Goal: Task Accomplishment & Management: Complete application form

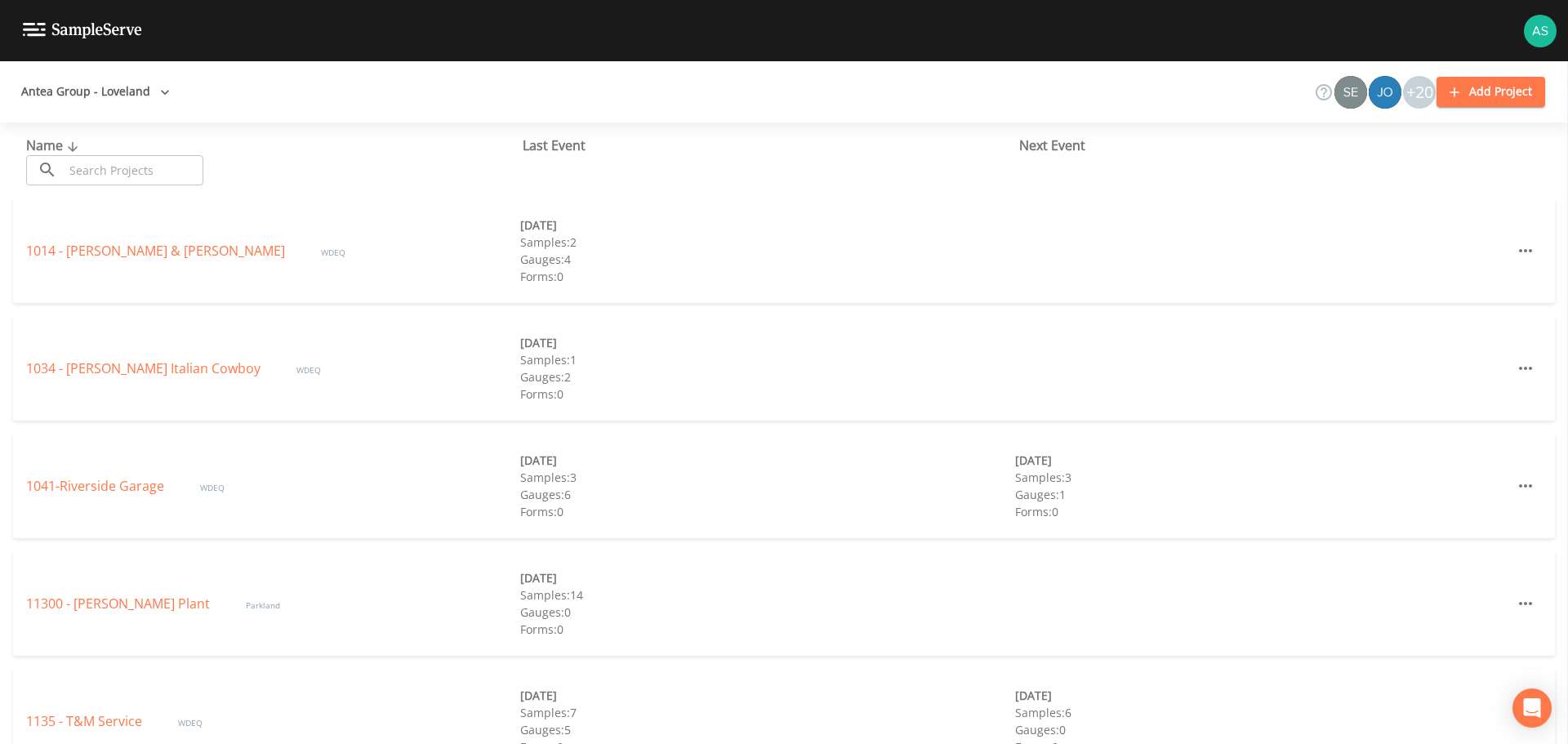
click at [106, 168] on input "text" at bounding box center [133, 170] width 140 height 30
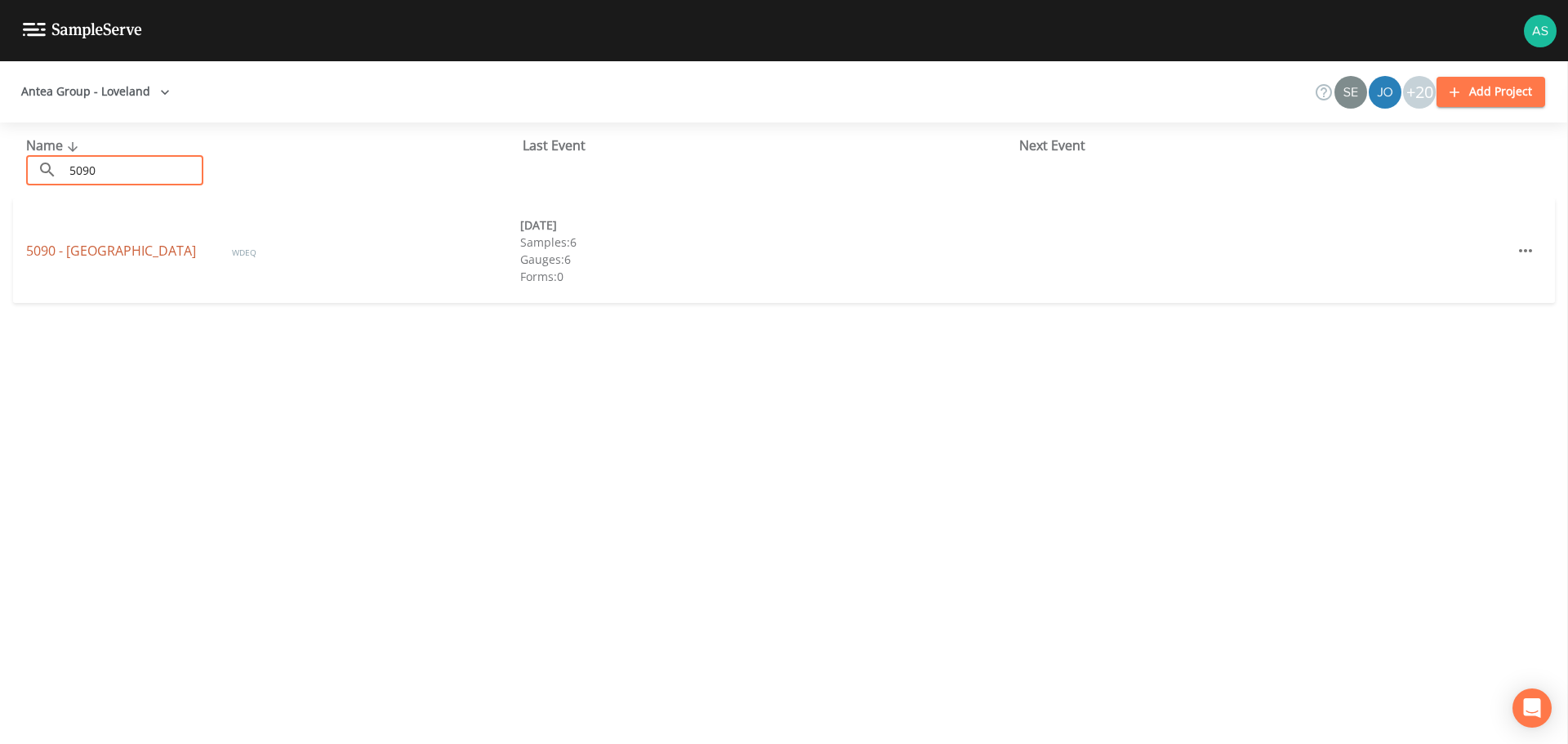
type input "5090"
click at [95, 246] on link "5090 - [GEOGRAPHIC_DATA]" at bounding box center [112, 251] width 173 height 18
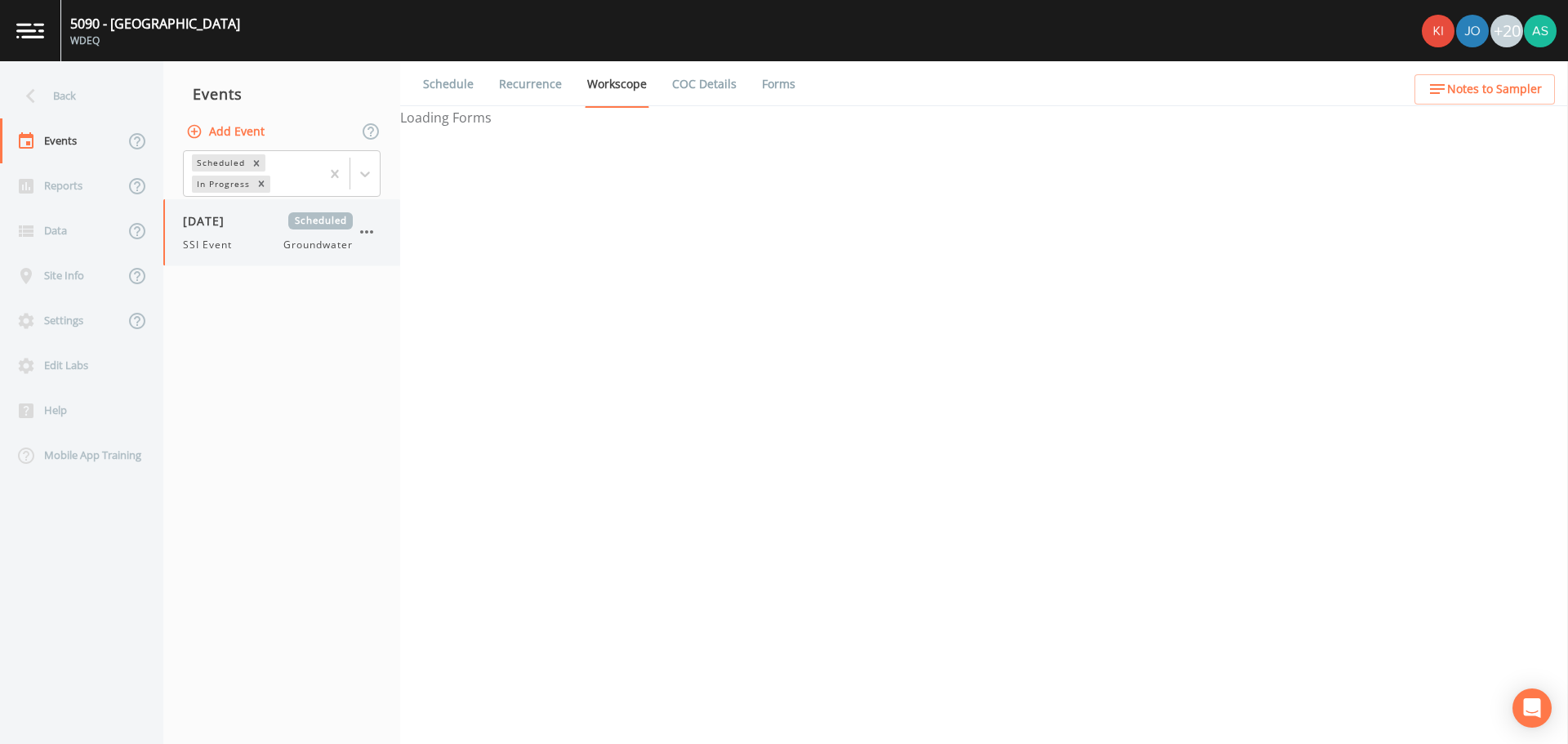
select select "0b1af911-289b-4d7b-9fdf-156f6d27a2cf"
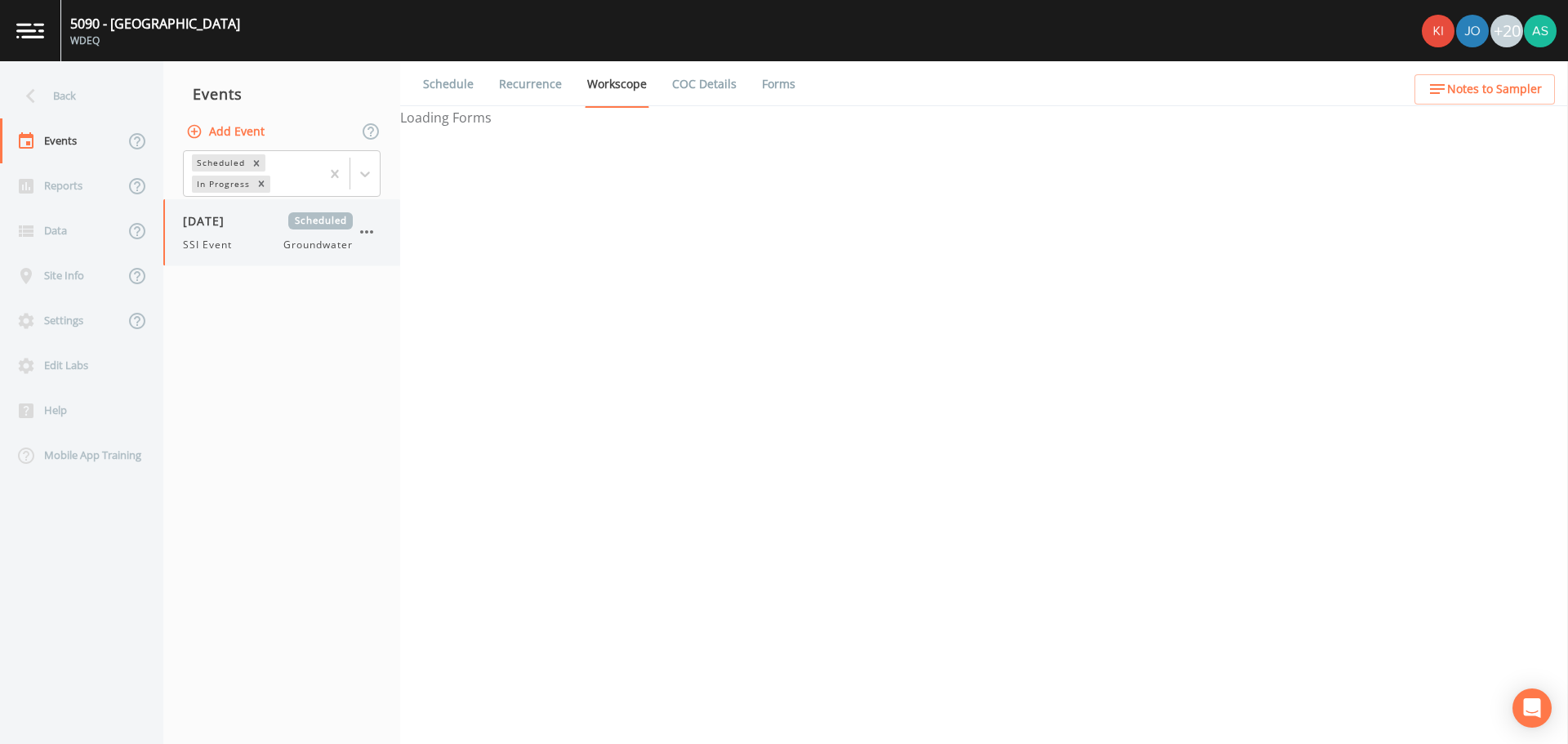
select select "0b1af911-289b-4d7b-9fdf-156f6d27a2cf"
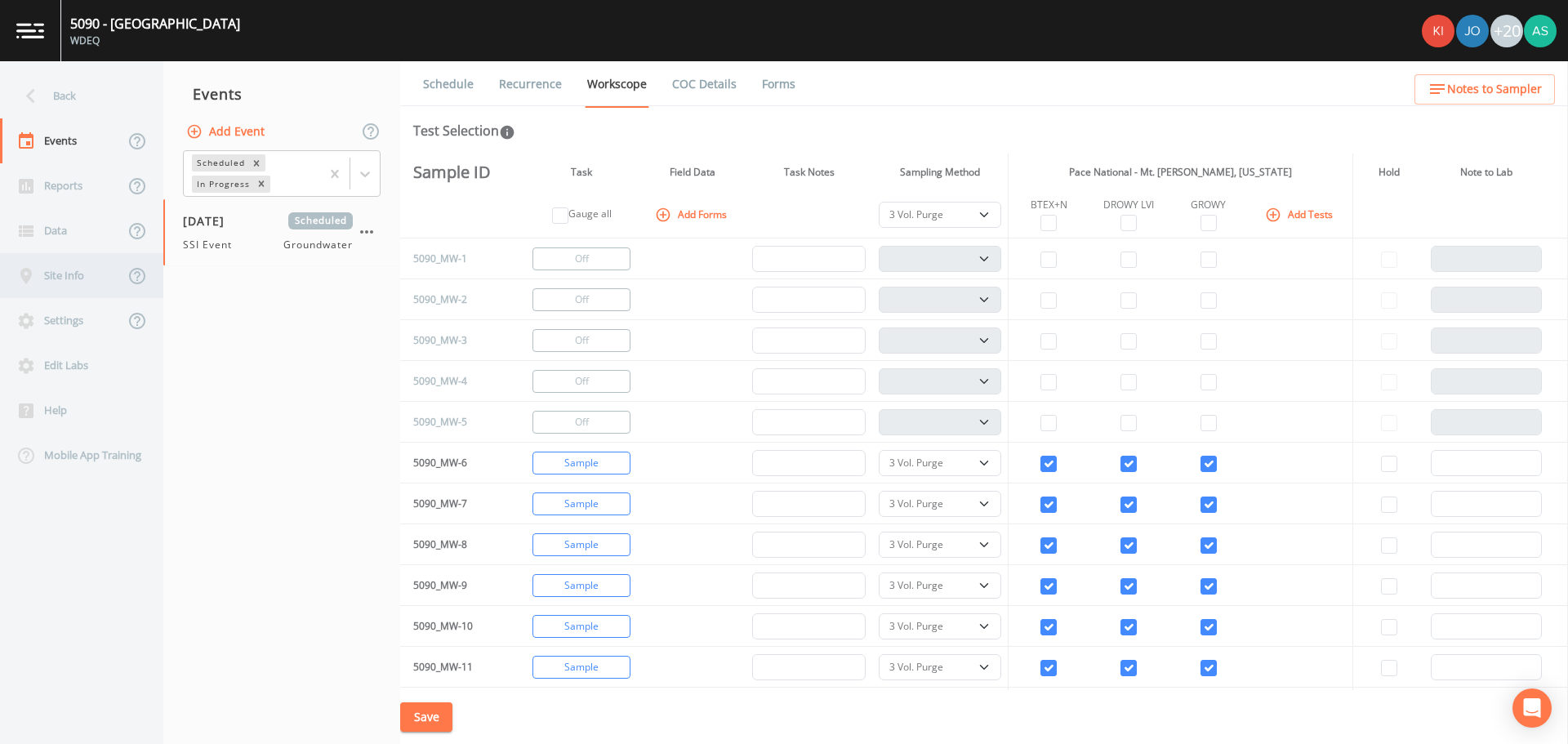
click at [91, 276] on div "Site Info" at bounding box center [62, 276] width 124 height 45
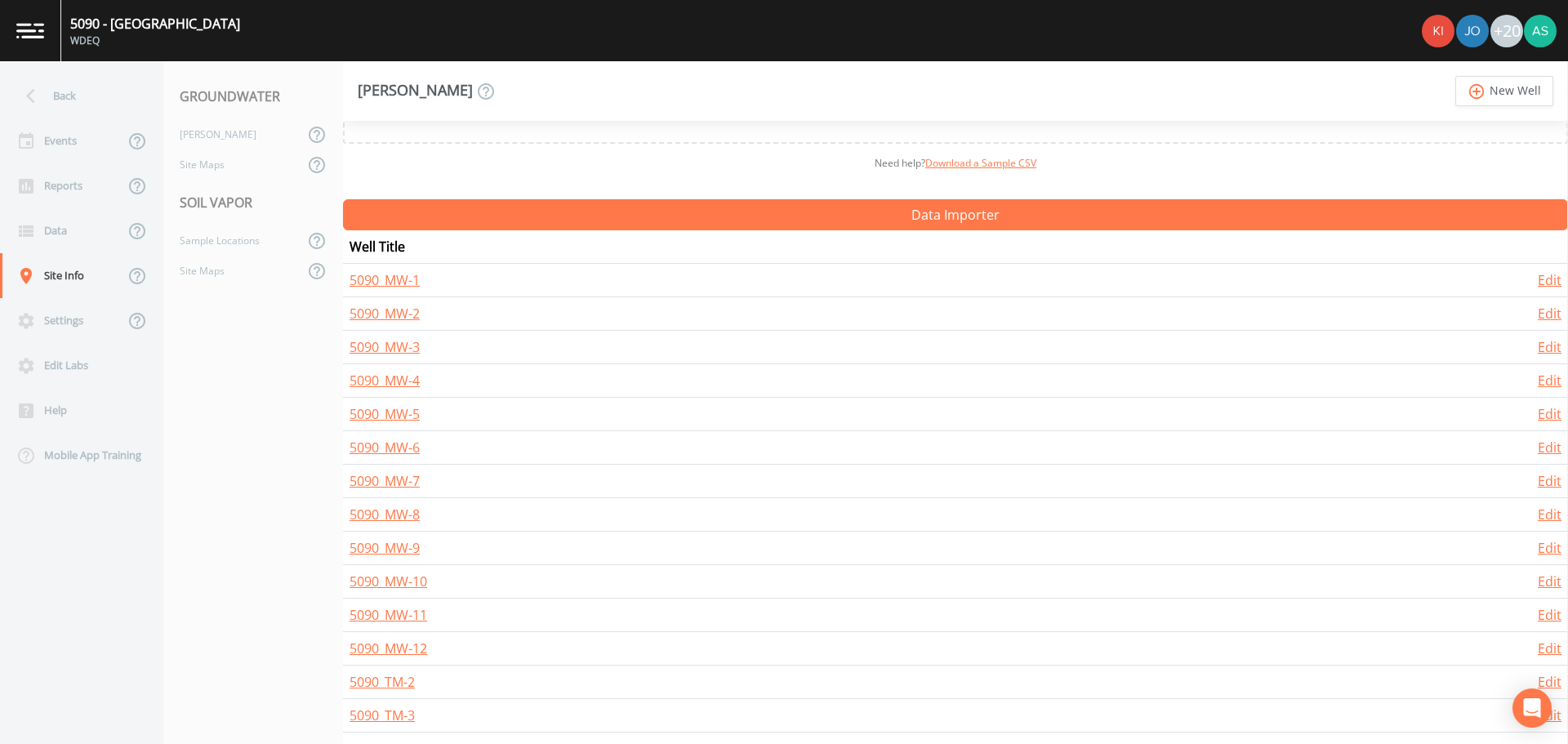
scroll to position [157, 0]
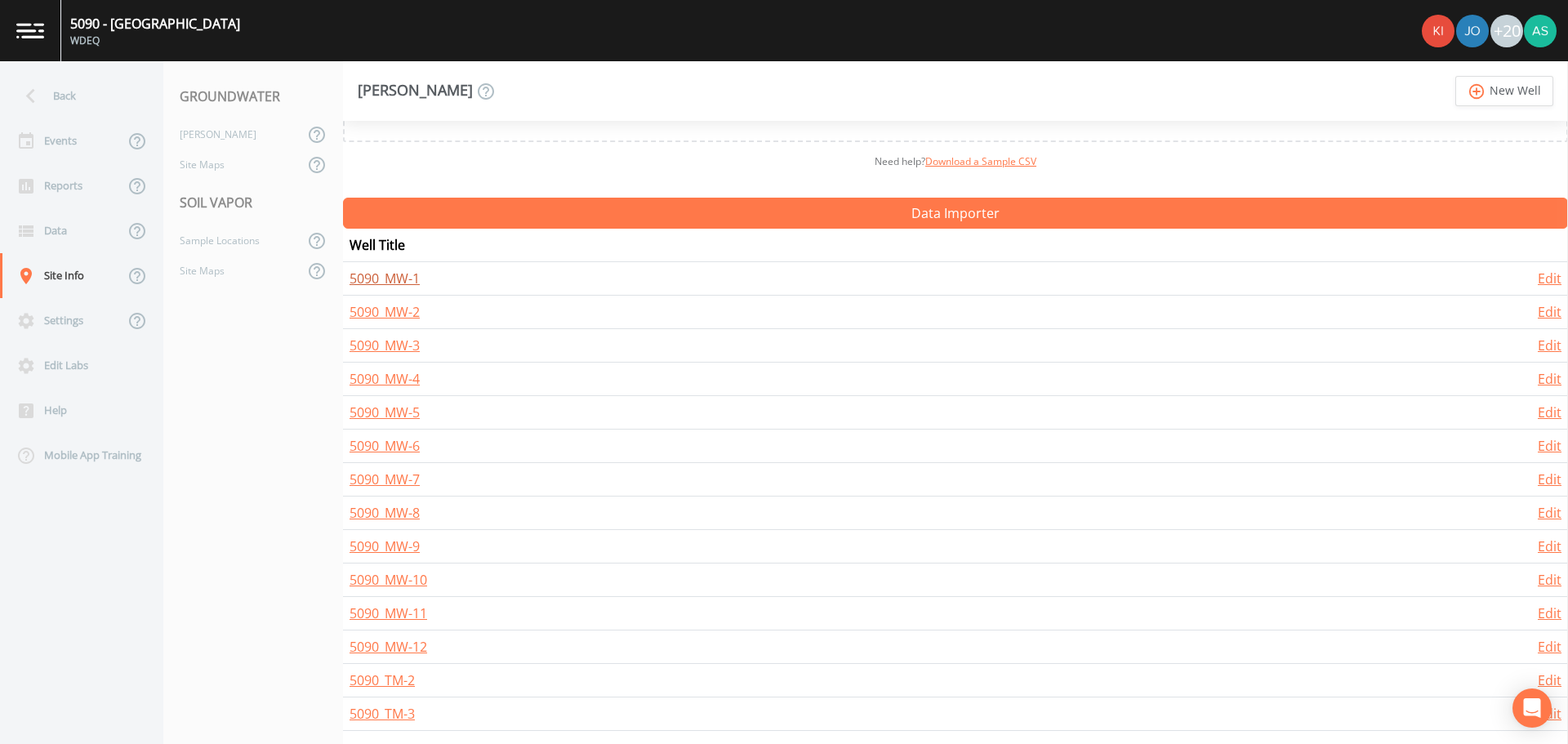
click at [403, 284] on link "5090_MW-1" at bounding box center [384, 278] width 70 height 18
select select "PVC"
select select "Pour on ground"
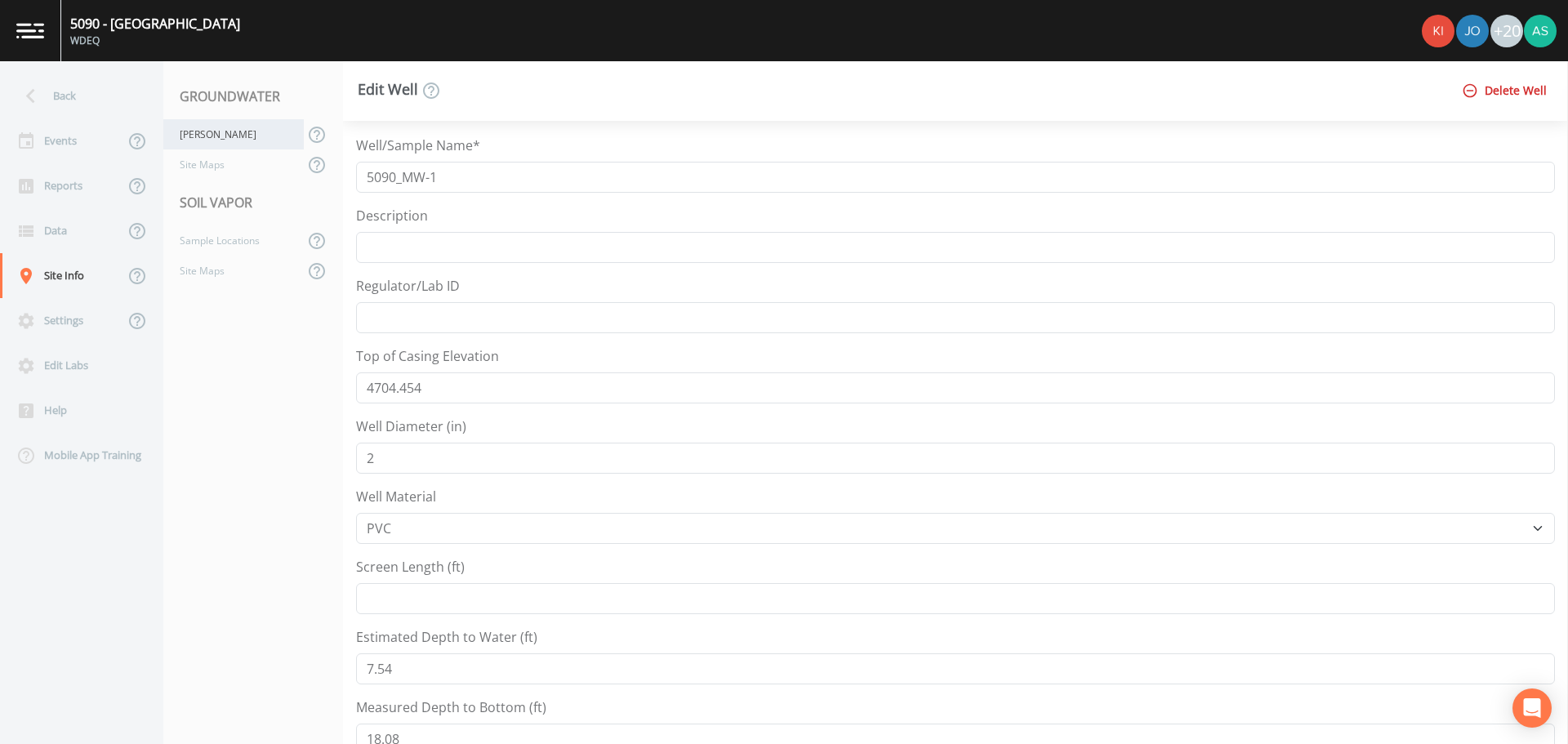
click at [202, 142] on div "[PERSON_NAME]" at bounding box center [233, 135] width 140 height 30
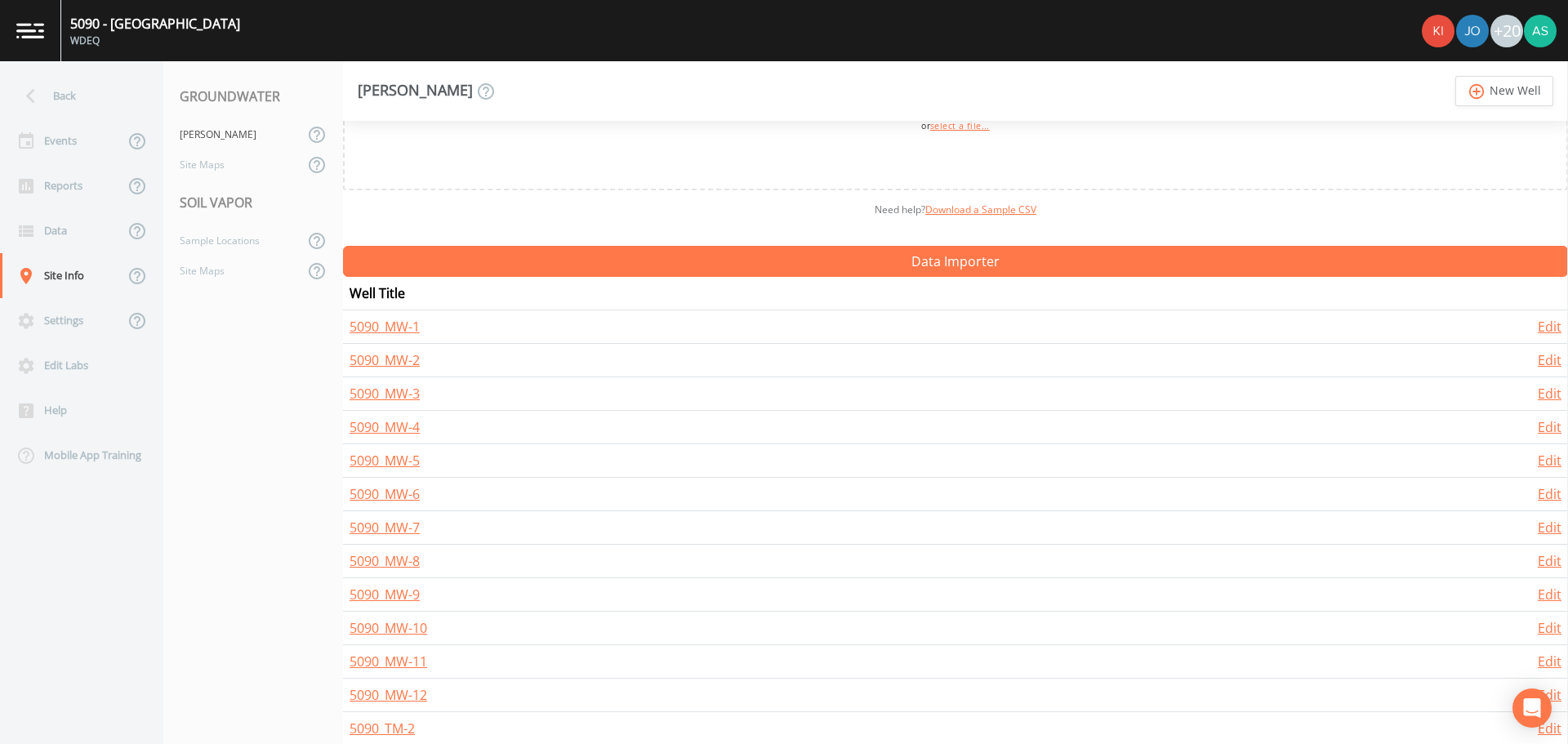
scroll to position [157, 0]
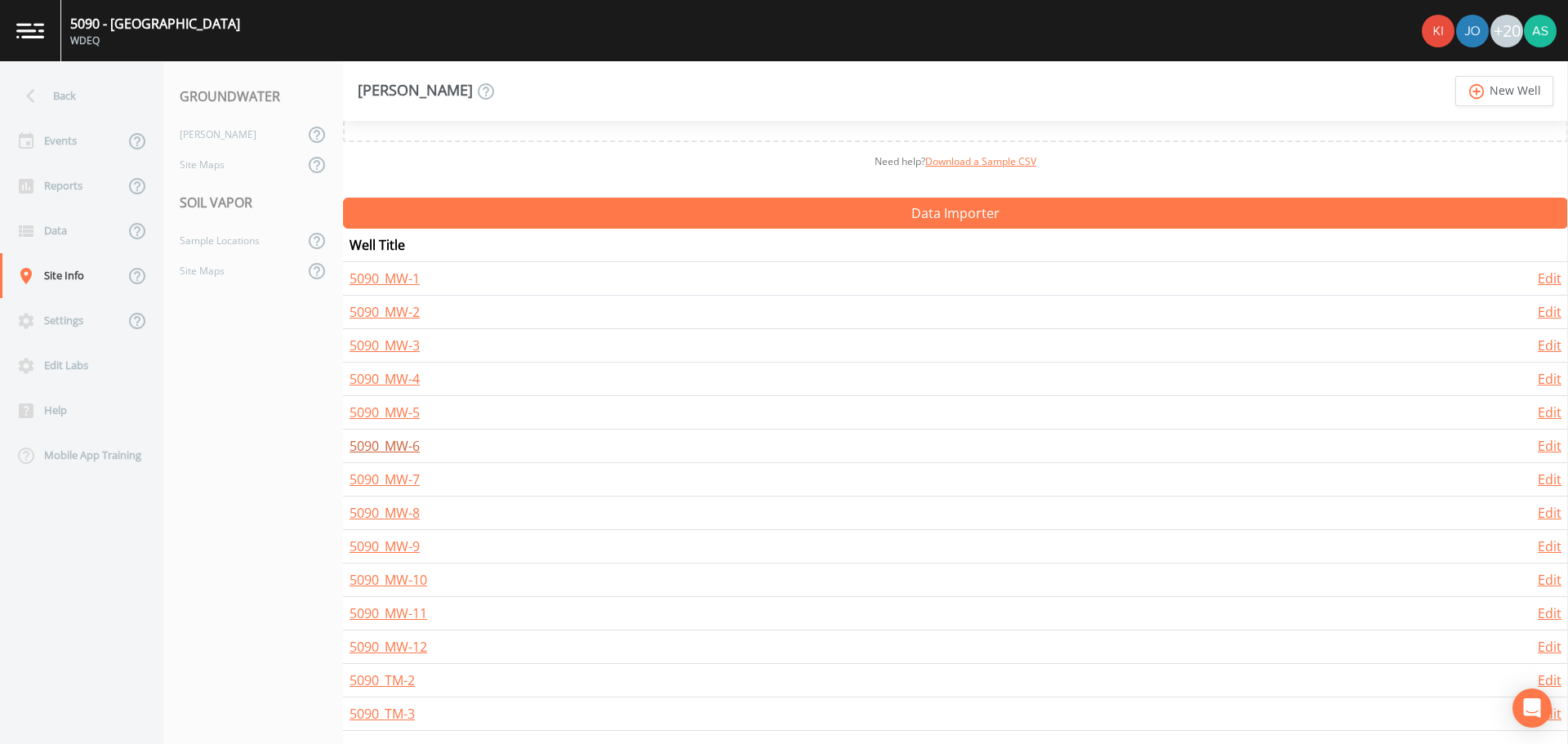
click at [419, 445] on link "5090_MW-6" at bounding box center [384, 446] width 70 height 18
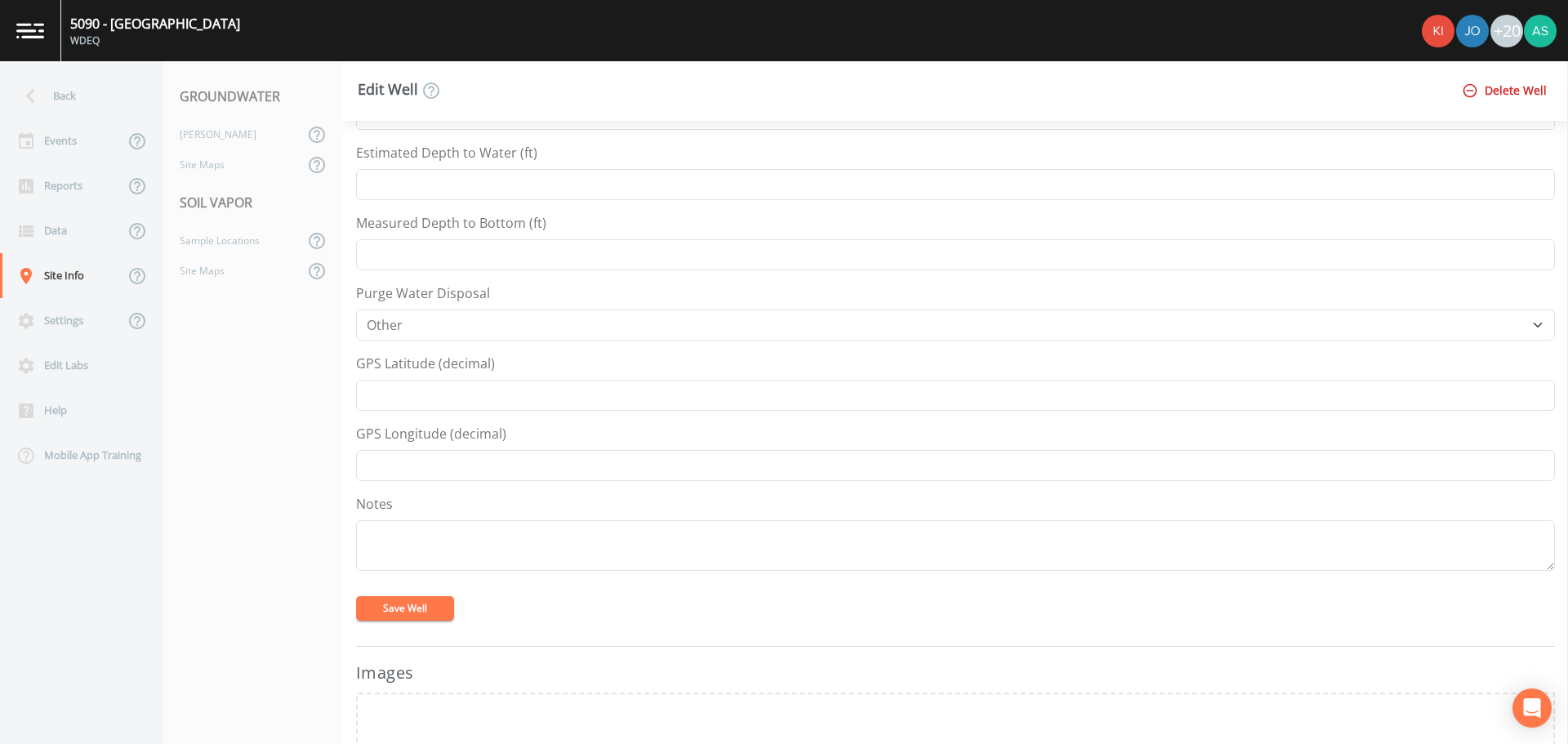
scroll to position [490, 0]
click at [426, 389] on input "GPS Latitude (decimal)" at bounding box center [955, 389] width 1199 height 31
paste input "42.07365088"
type input "42.07365088"
click at [442, 455] on input "GPS Longitude (decimal)" at bounding box center [955, 459] width 1199 height 31
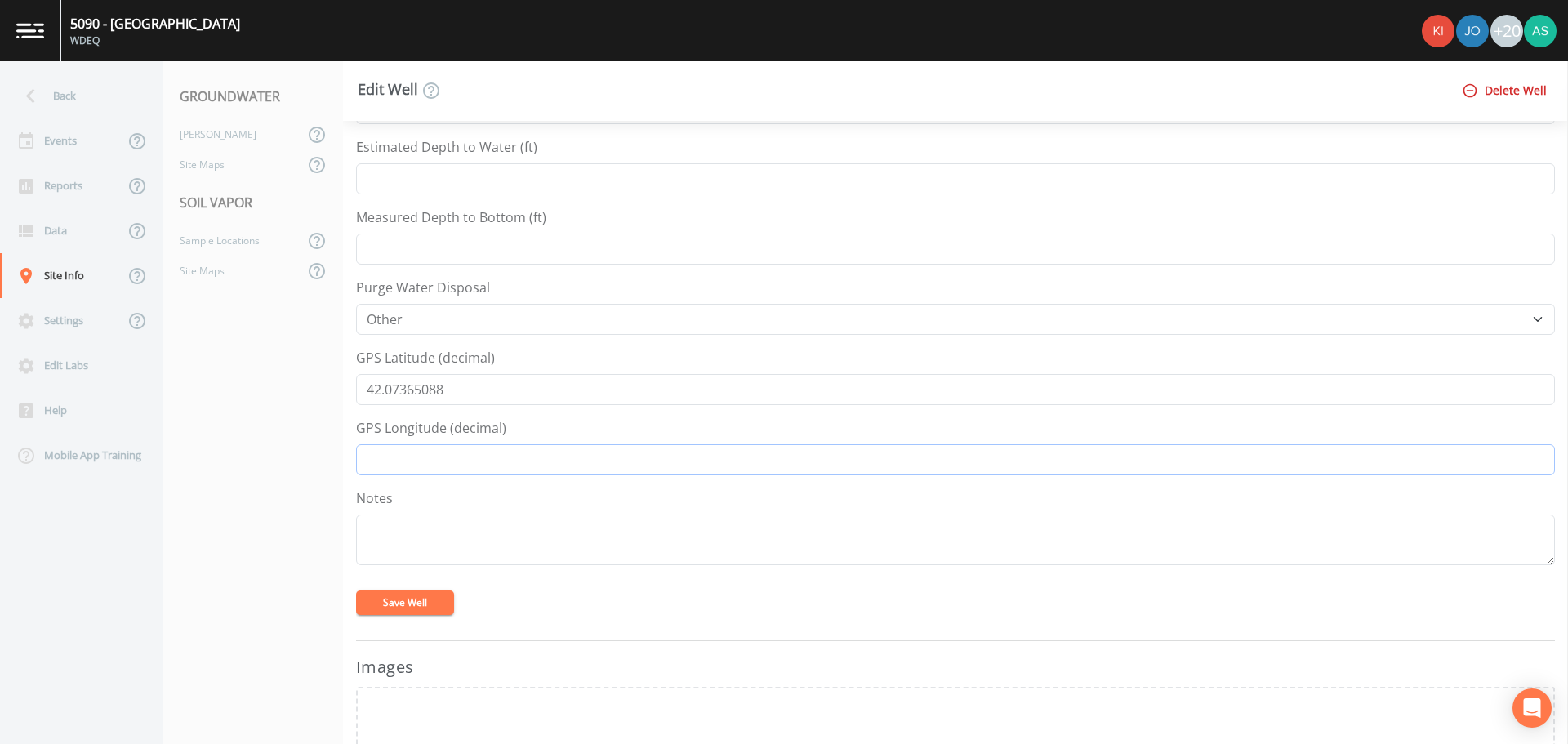
click at [480, 467] on input "GPS Longitude (decimal)" at bounding box center [955, 459] width 1199 height 31
paste input "-104.964647"
type input "-104.964647"
click at [421, 597] on button "Save Well" at bounding box center [405, 602] width 98 height 24
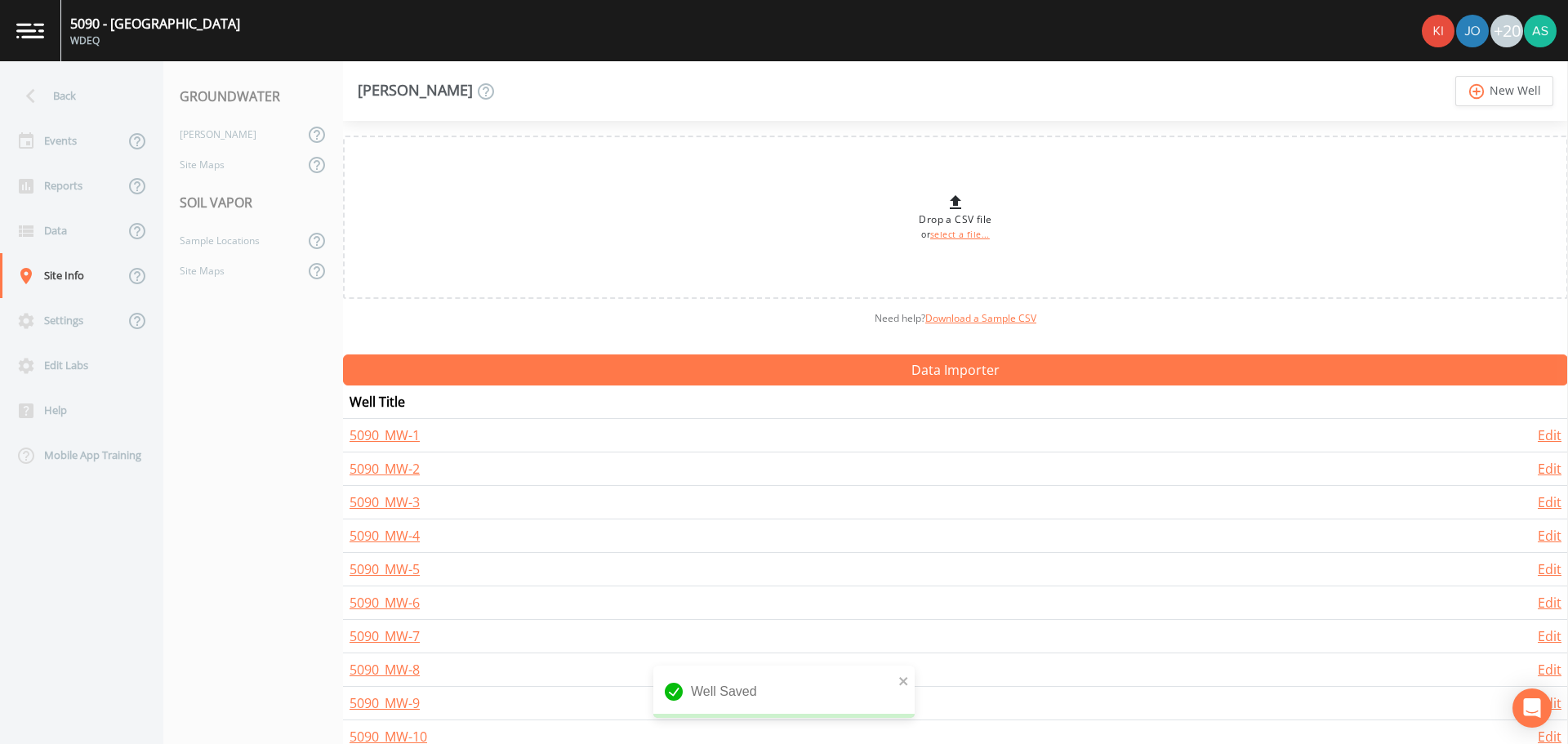
scroll to position [82, 0]
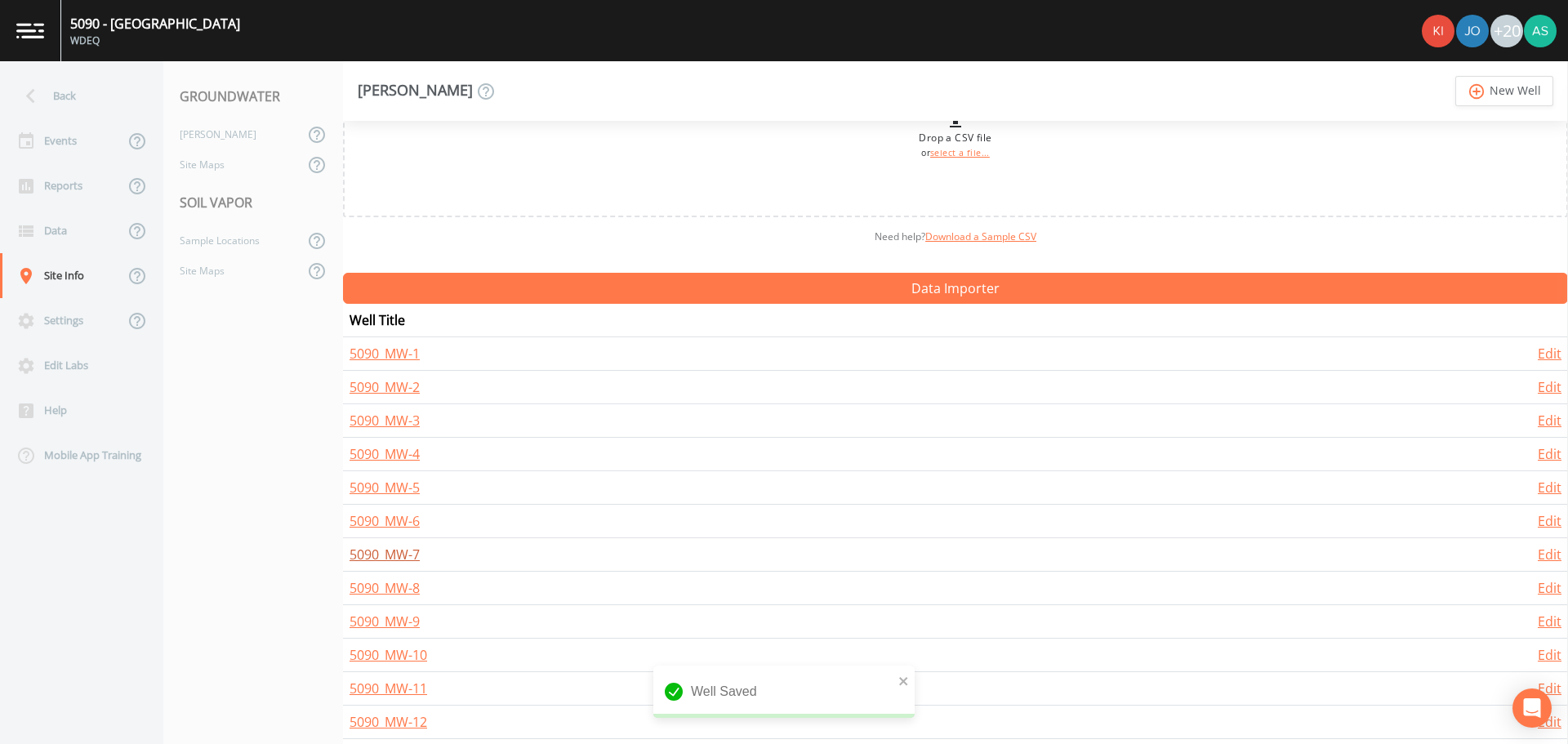
click at [407, 558] on link "5090_MW-7" at bounding box center [384, 555] width 70 height 18
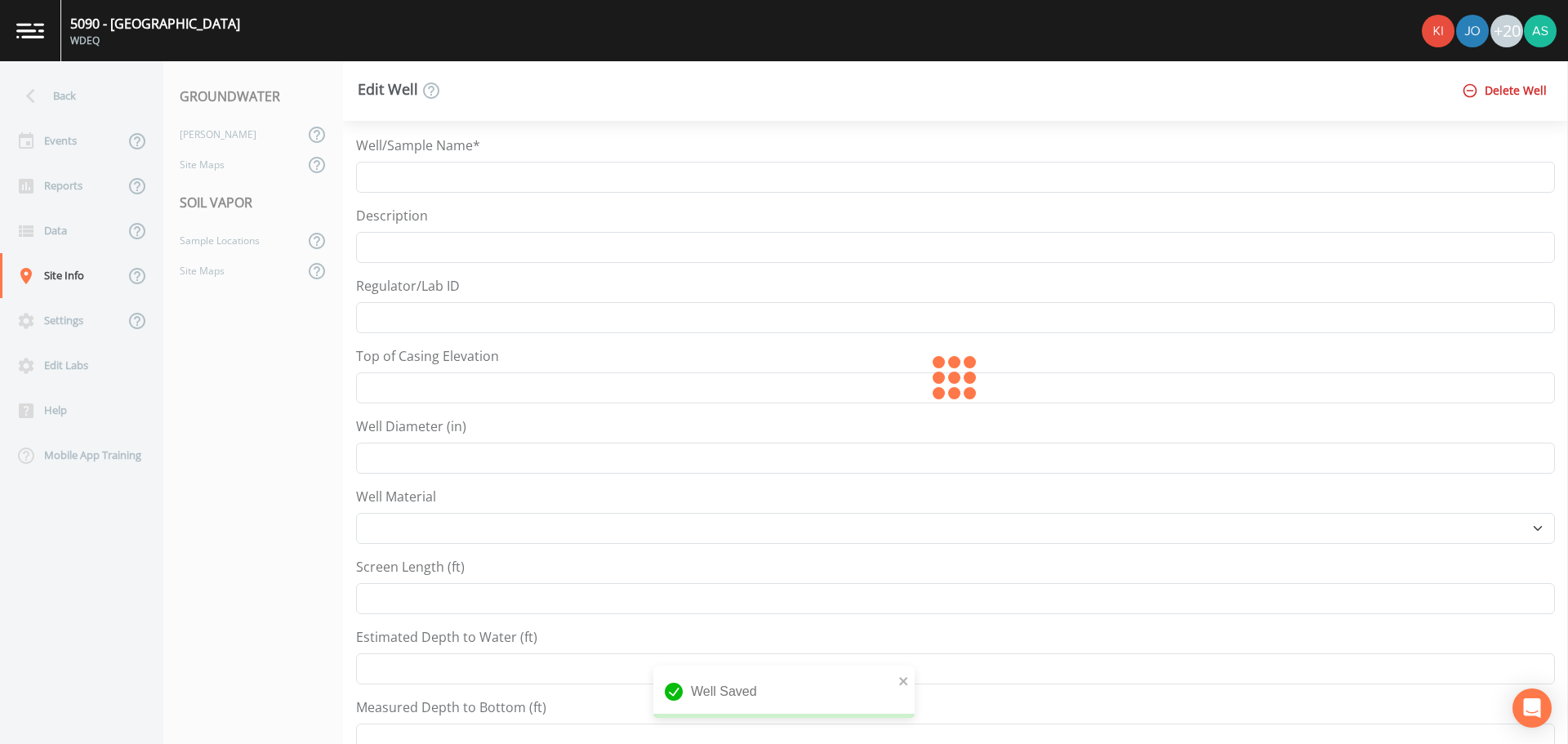
type input "5090_MW-7"
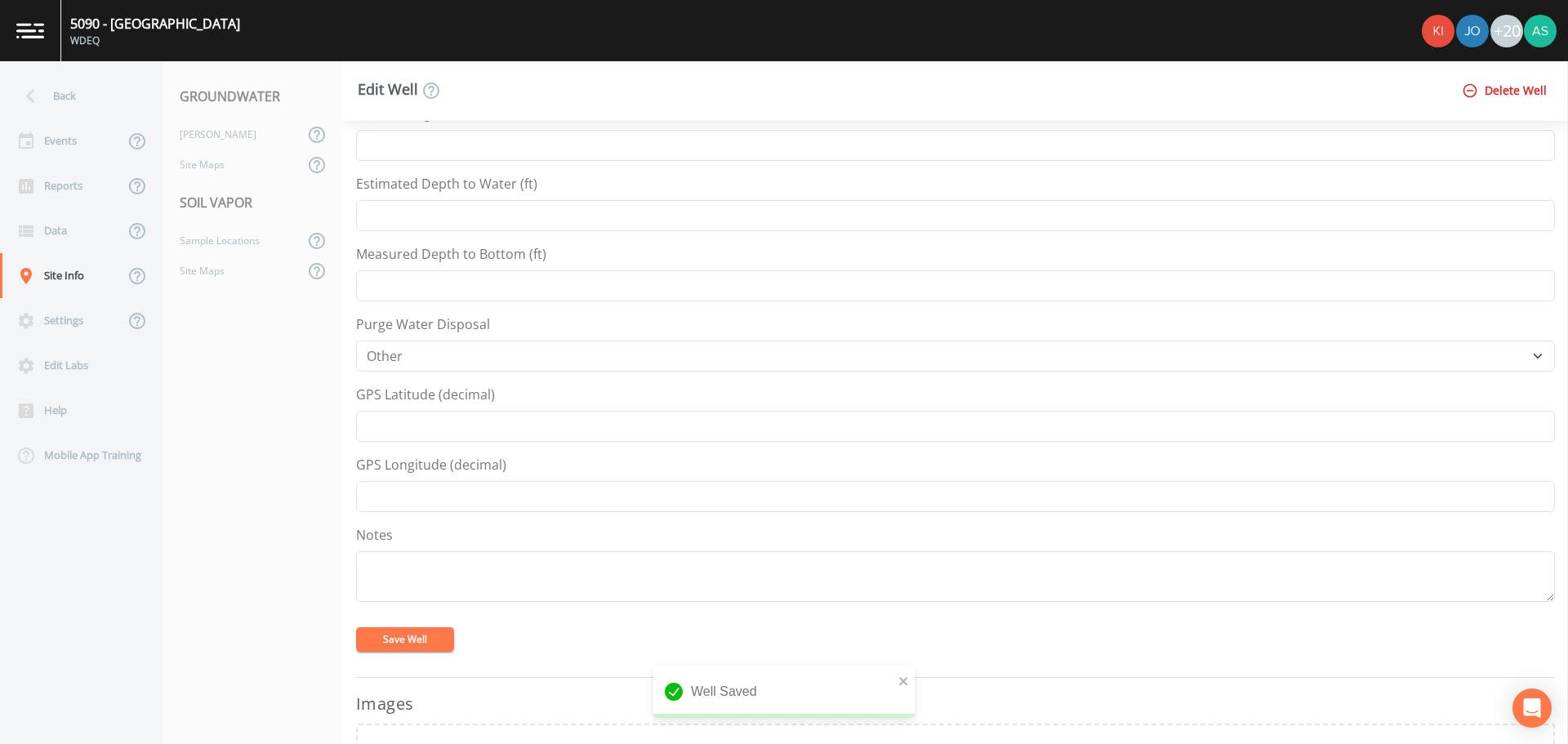
scroll to position [490, 0]
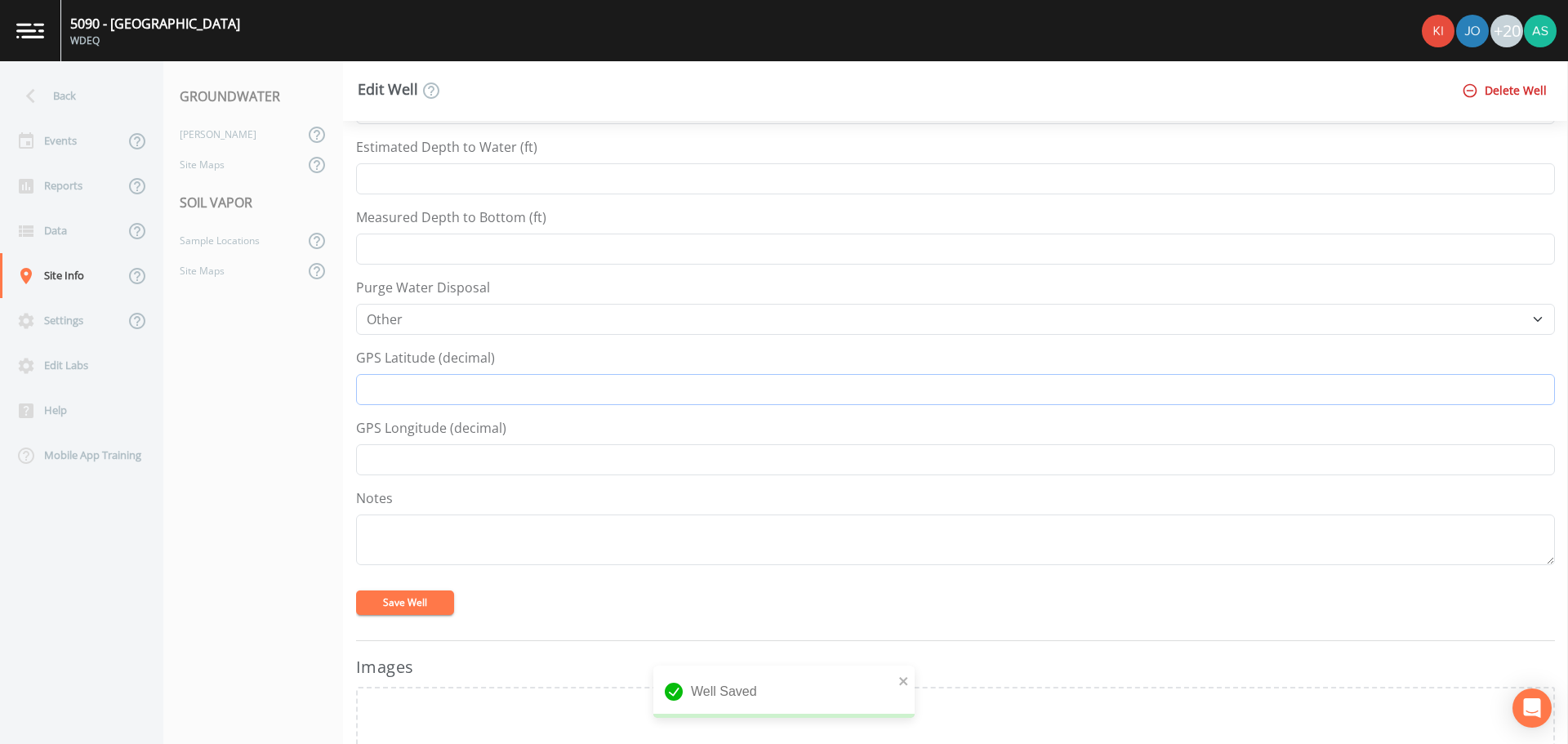
click at [461, 392] on input "GPS Latitude (decimal)" at bounding box center [955, 389] width 1199 height 31
paste input "42.07368635"
type input "42.07368635"
click at [507, 453] on input "GPS Longitude (decimal)" at bounding box center [955, 459] width 1199 height 31
paste input "-104.9647319"
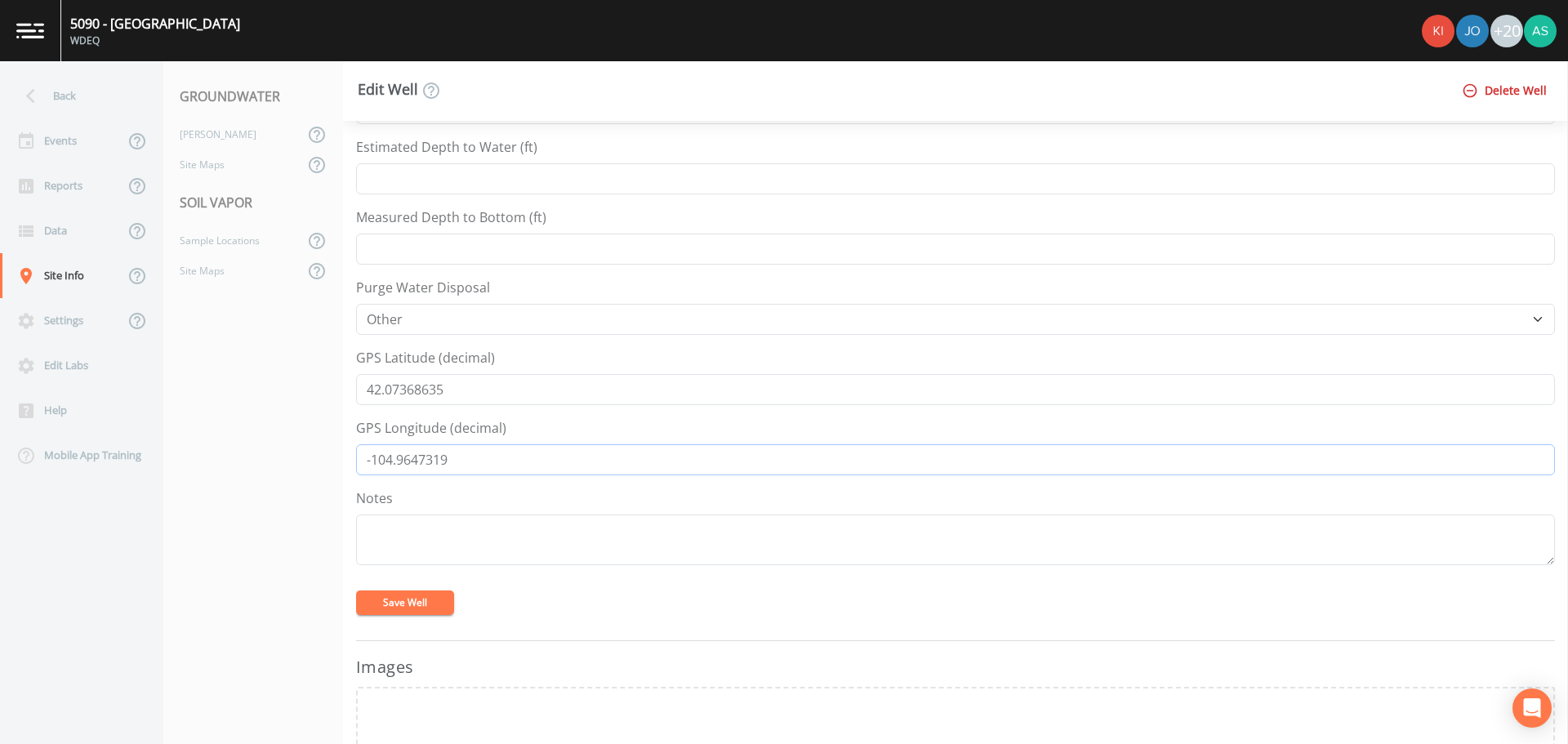
type input "-104.9647319"
click at [421, 601] on button "Save Well" at bounding box center [405, 602] width 98 height 24
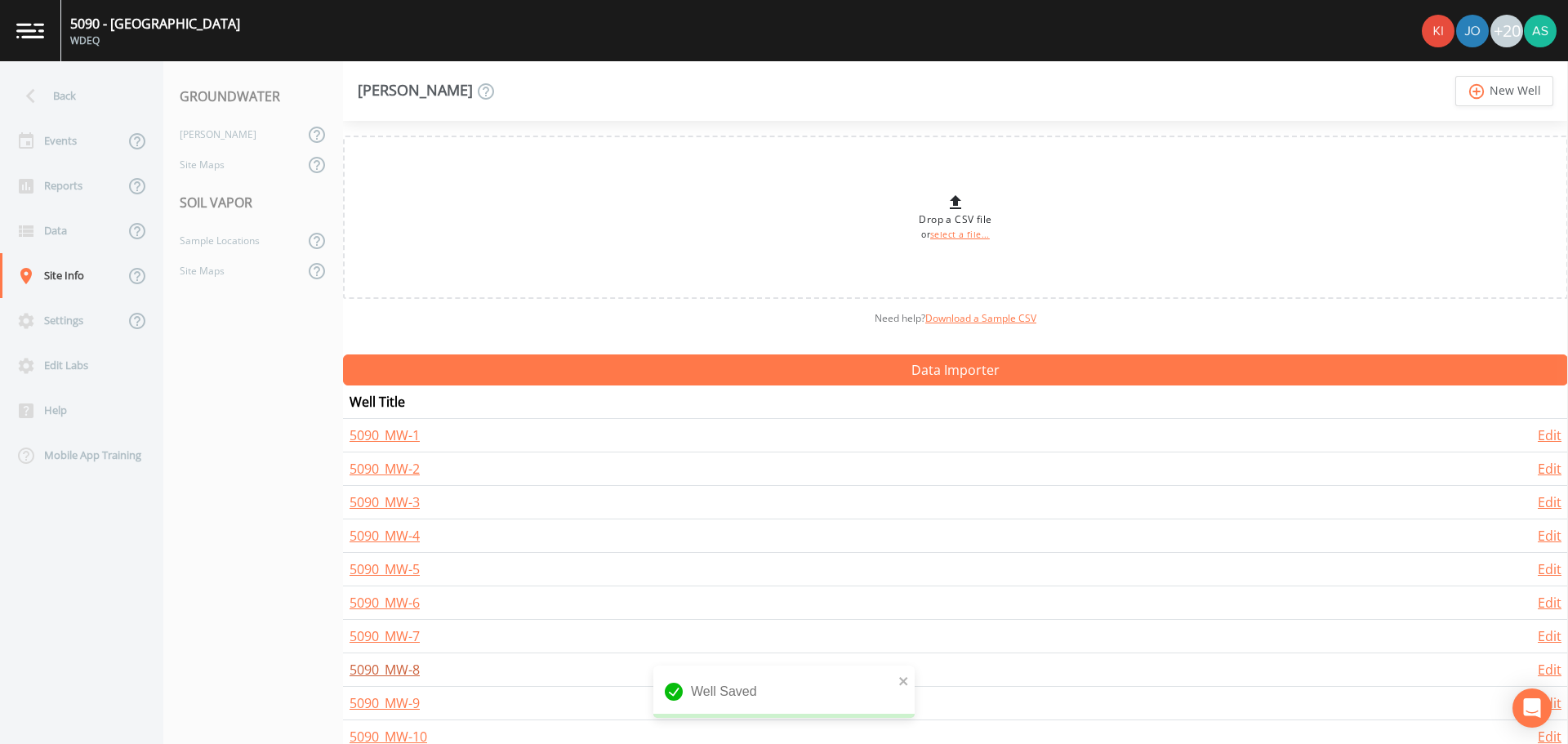
click at [391, 667] on link "5090_MW-8" at bounding box center [384, 670] width 70 height 18
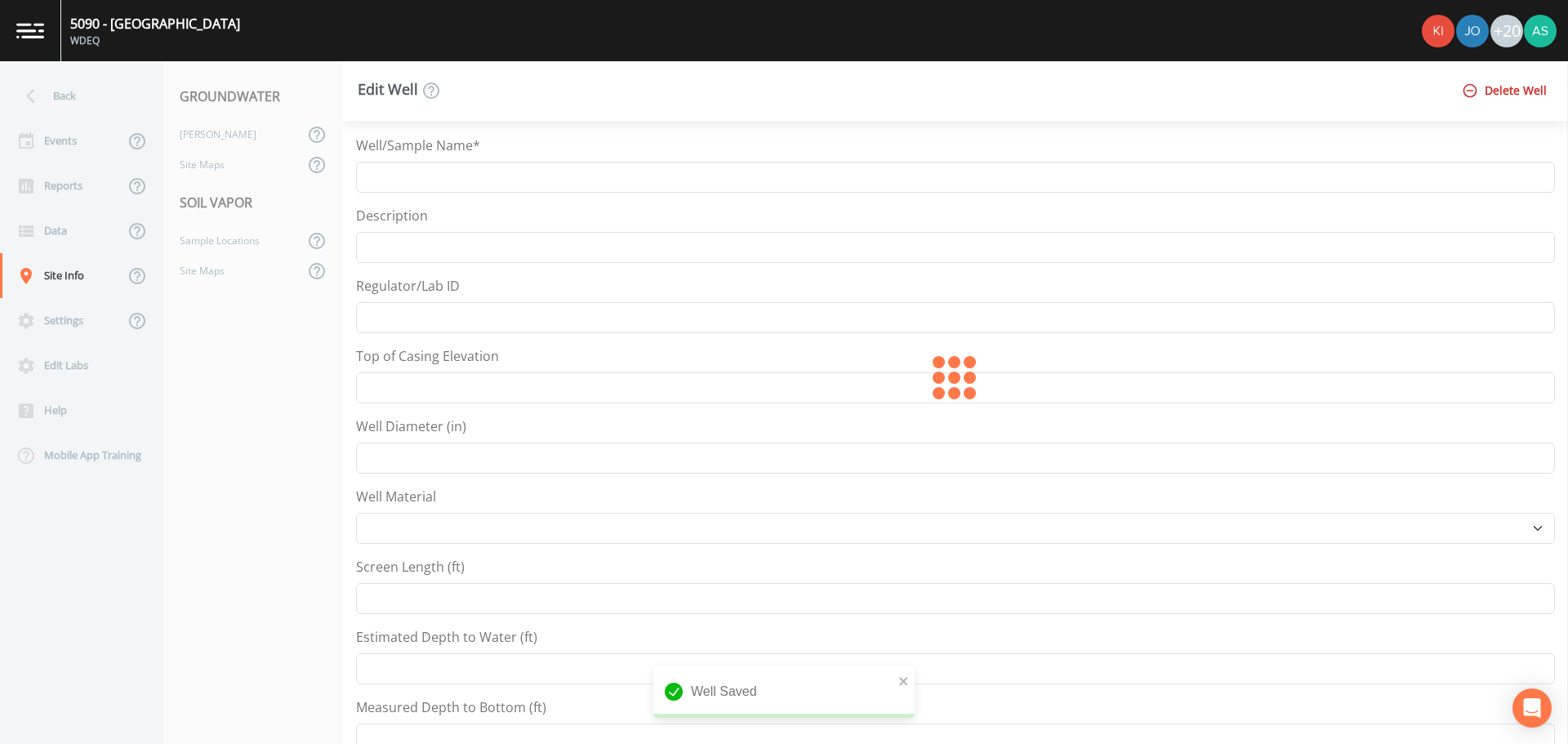
type input "5090_MW-8"
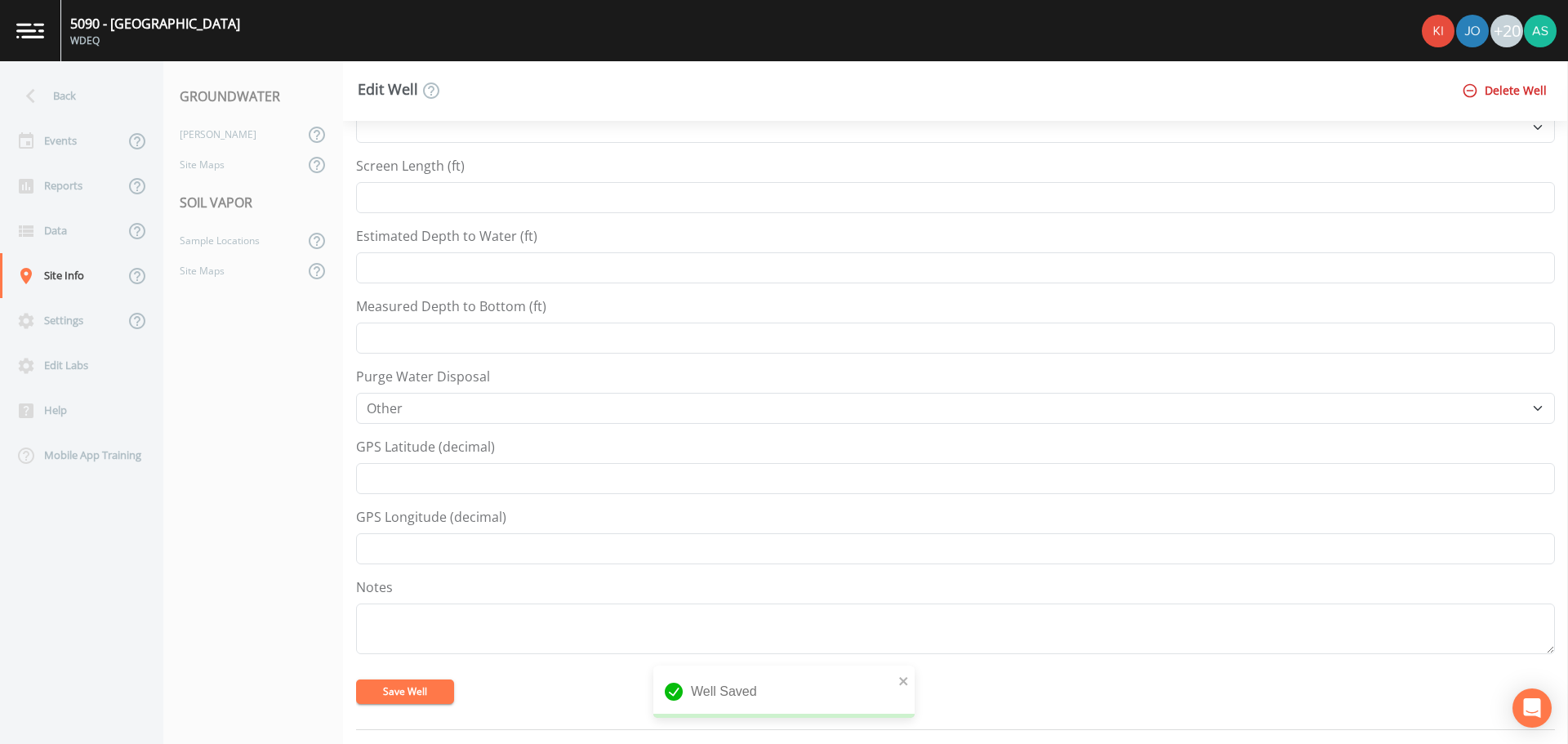
scroll to position [409, 0]
click at [460, 476] on input "GPS Latitude (decimal)" at bounding box center [955, 471] width 1199 height 31
paste input "42.07379173"
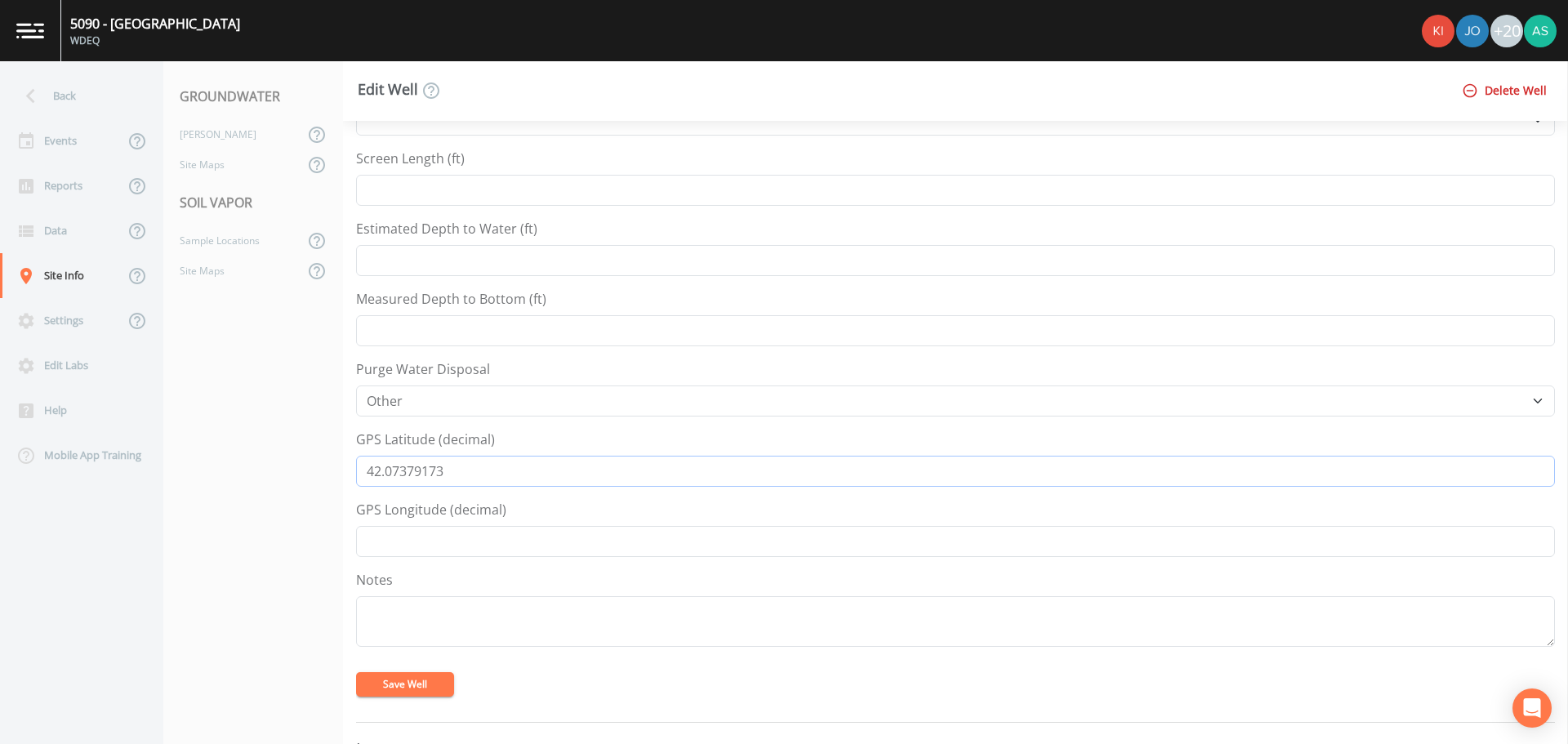
type input "42.07379173"
click at [442, 540] on input "GPS Longitude (decimal)" at bounding box center [955, 541] width 1199 height 31
paste input "-104.9647824"
type input "-104.9647824"
click at [416, 685] on button "Save Well" at bounding box center [405, 684] width 98 height 24
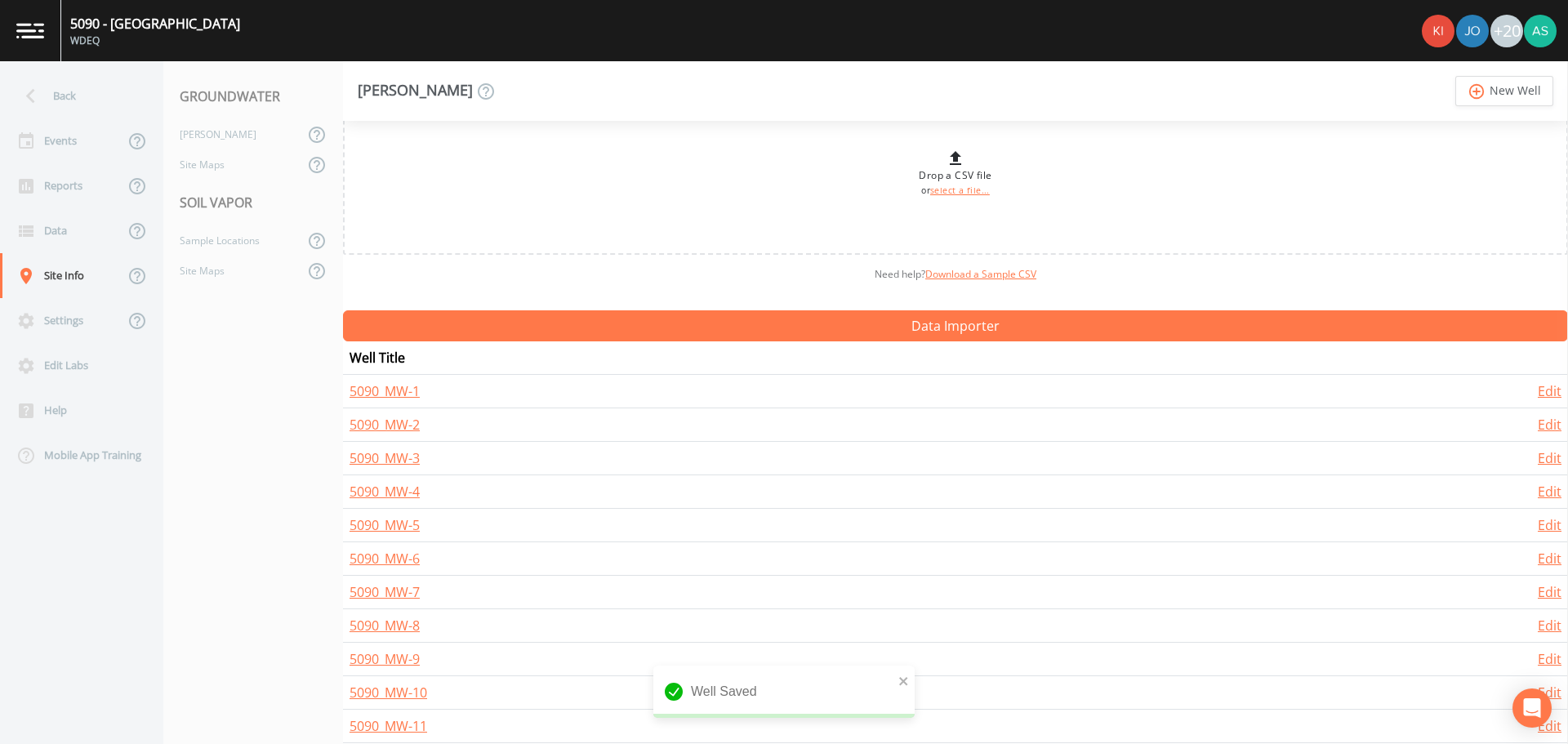
scroll to position [82, 0]
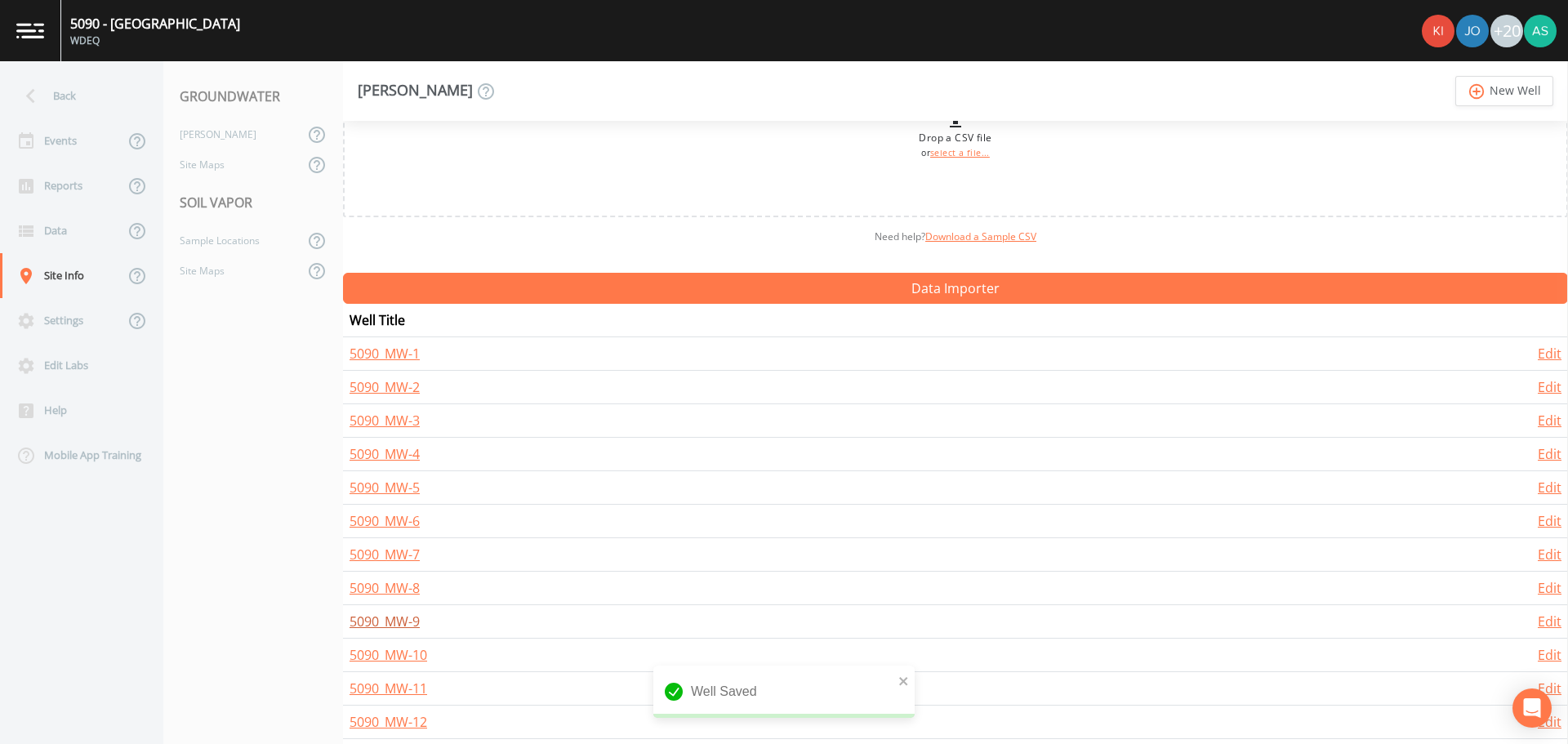
click at [394, 624] on link "5090_MW-9" at bounding box center [384, 622] width 70 height 18
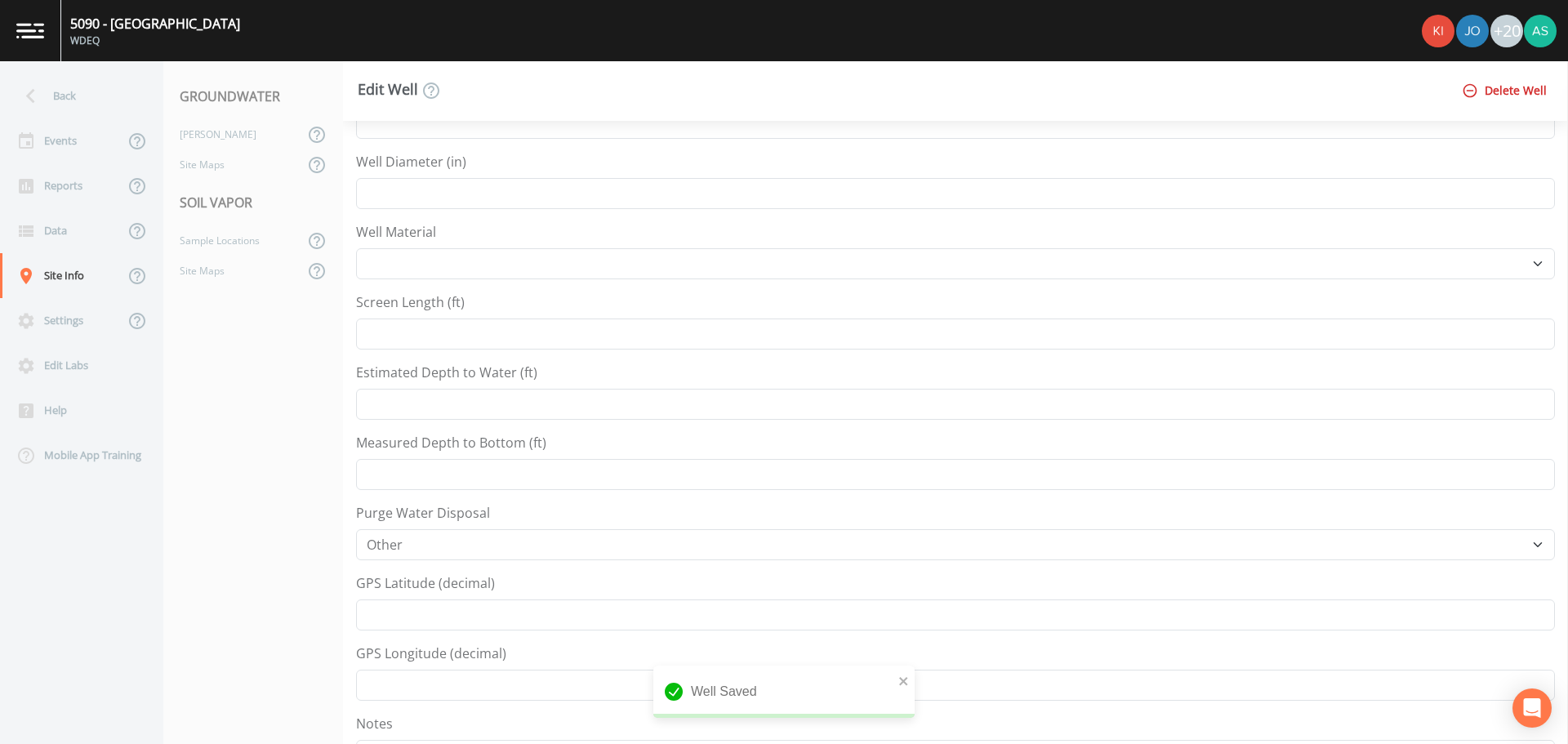
scroll to position [409, 0]
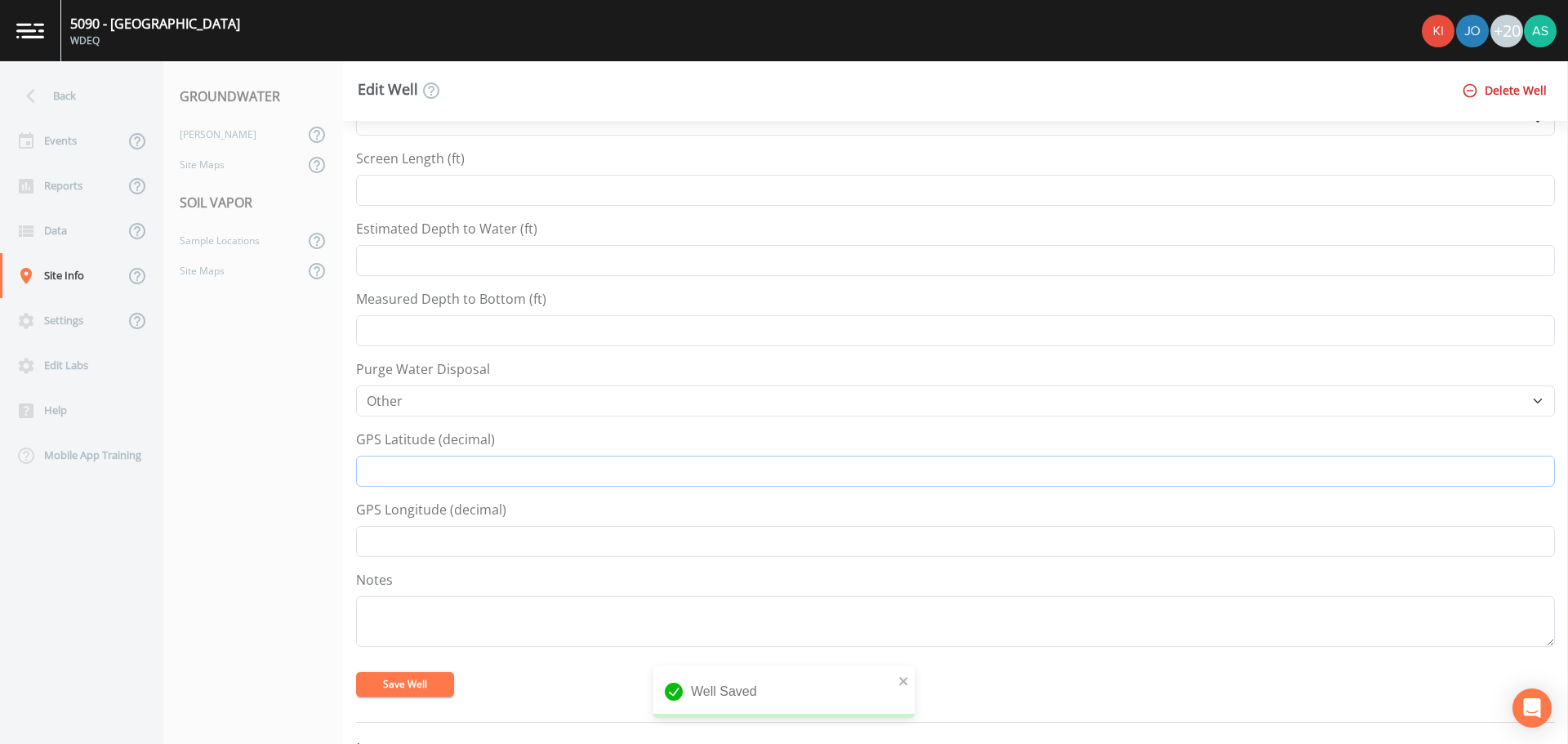
click at [491, 477] on input "GPS Latitude (decimal)" at bounding box center [955, 471] width 1199 height 31
paste input "42.0740293"
type input "42.0740293"
click at [565, 539] on input "GPS Longitude (decimal)" at bounding box center [955, 541] width 1199 height 31
paste input "-104.9646075"
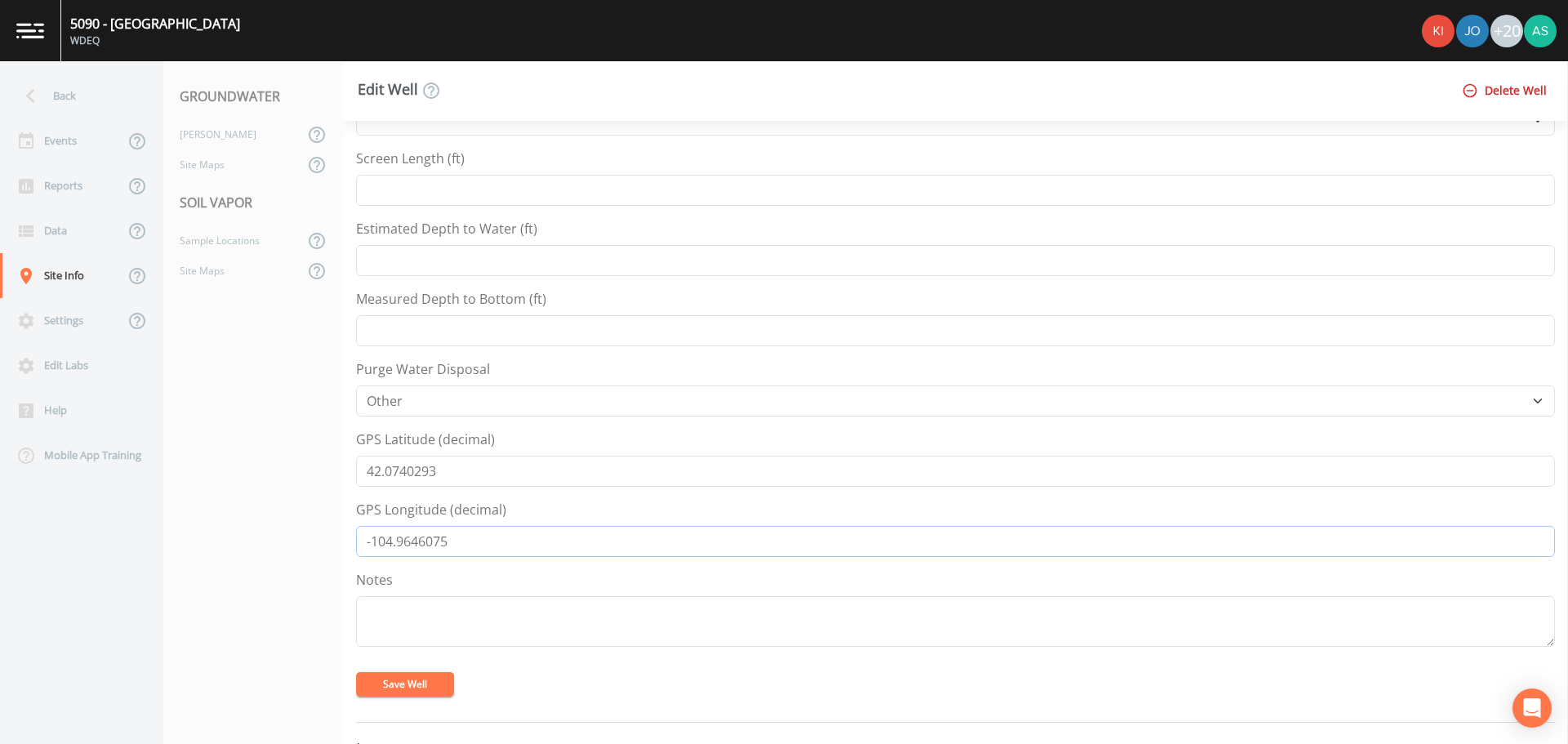
type input "-104.9646075"
click at [406, 688] on button "Save Well" at bounding box center [405, 684] width 98 height 24
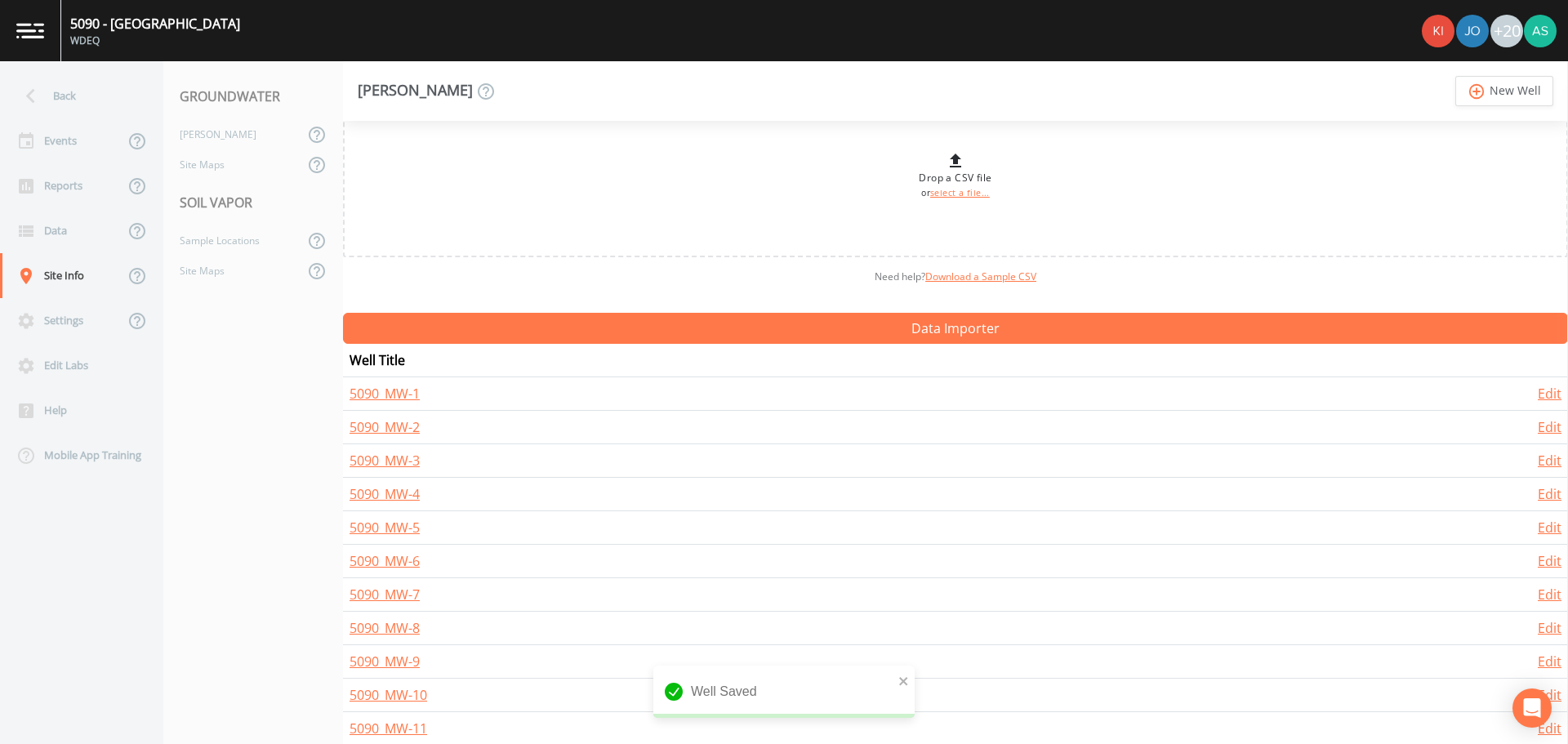
scroll to position [82, 0]
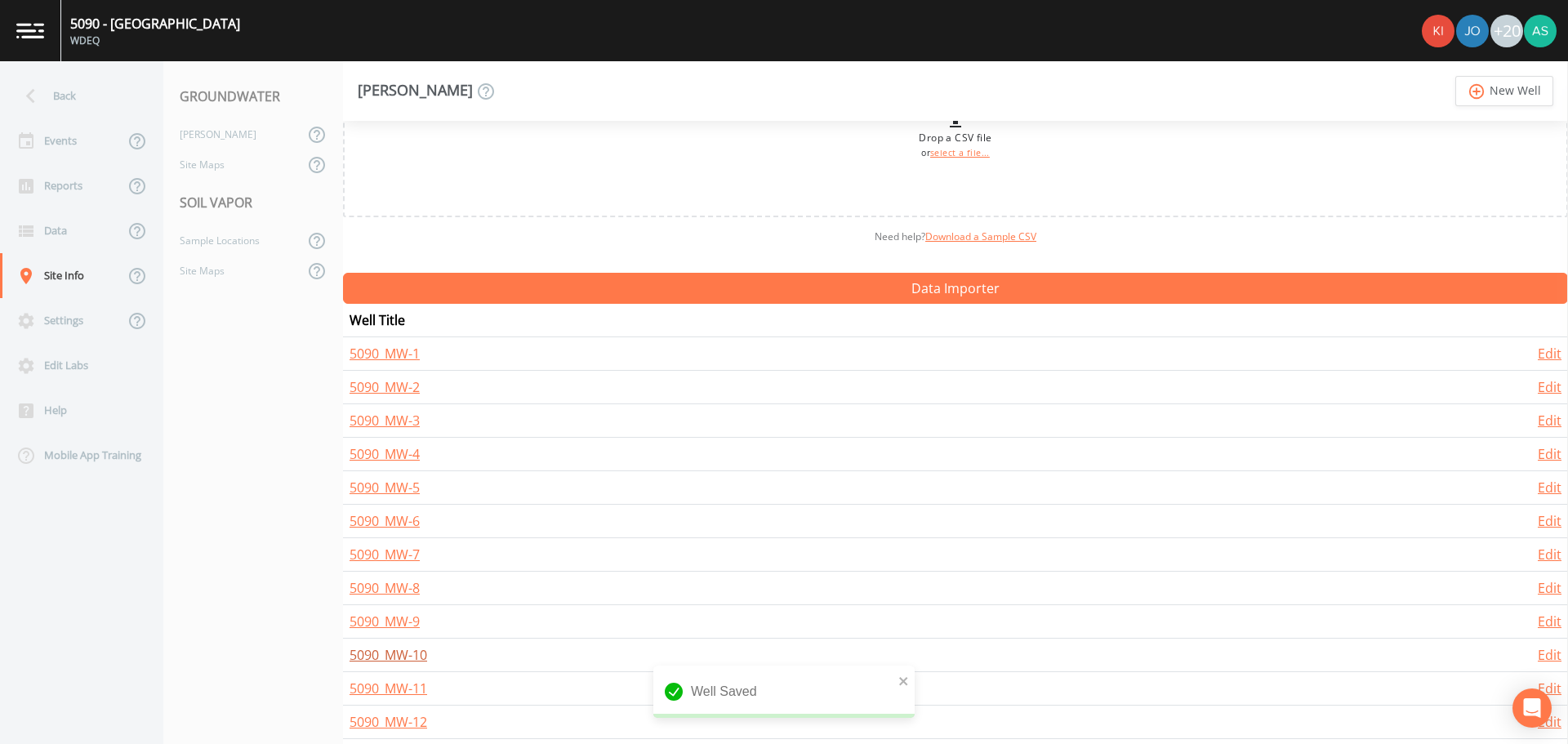
click at [424, 653] on link "5090_MW-10" at bounding box center [388, 655] width 78 height 18
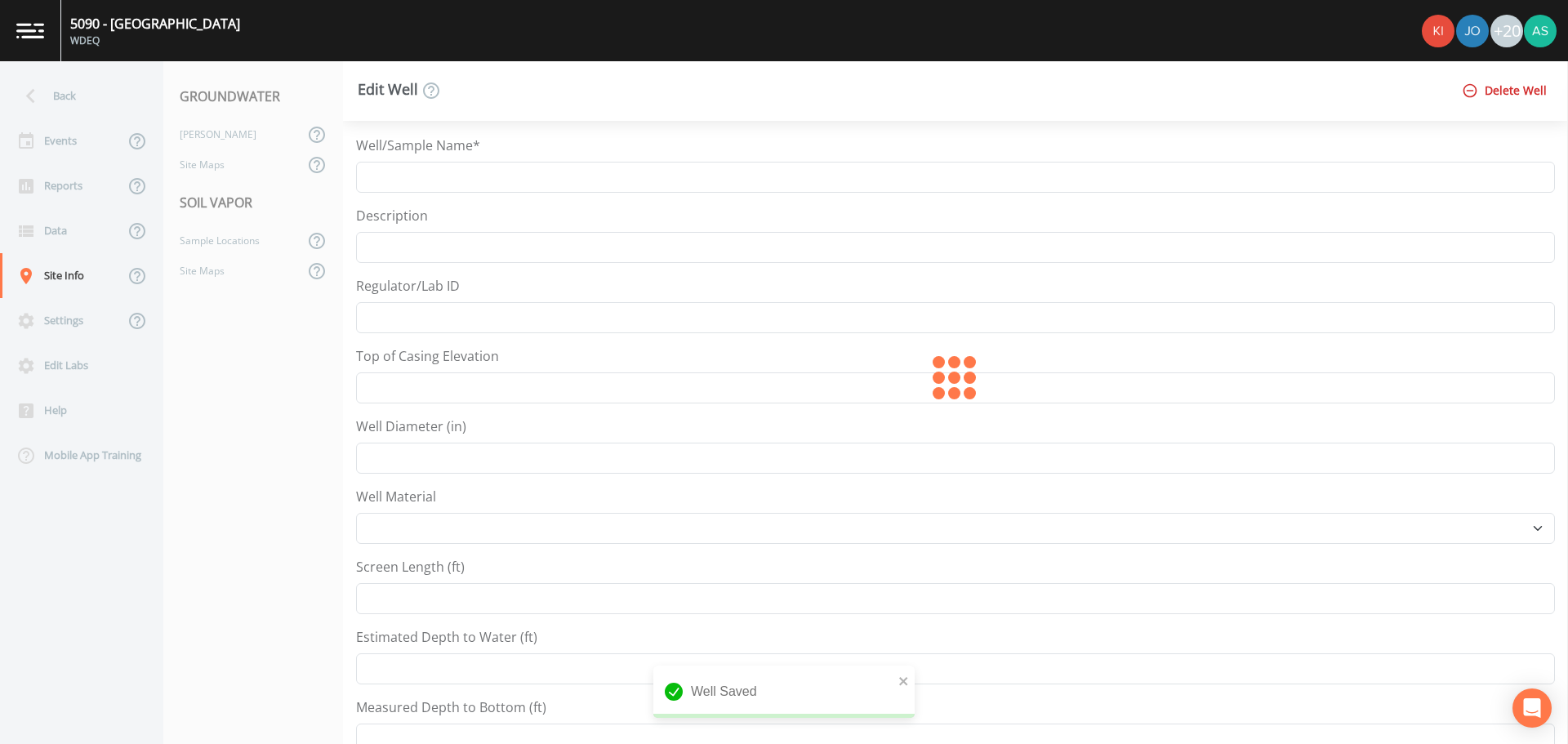
type input "5090_MW-10"
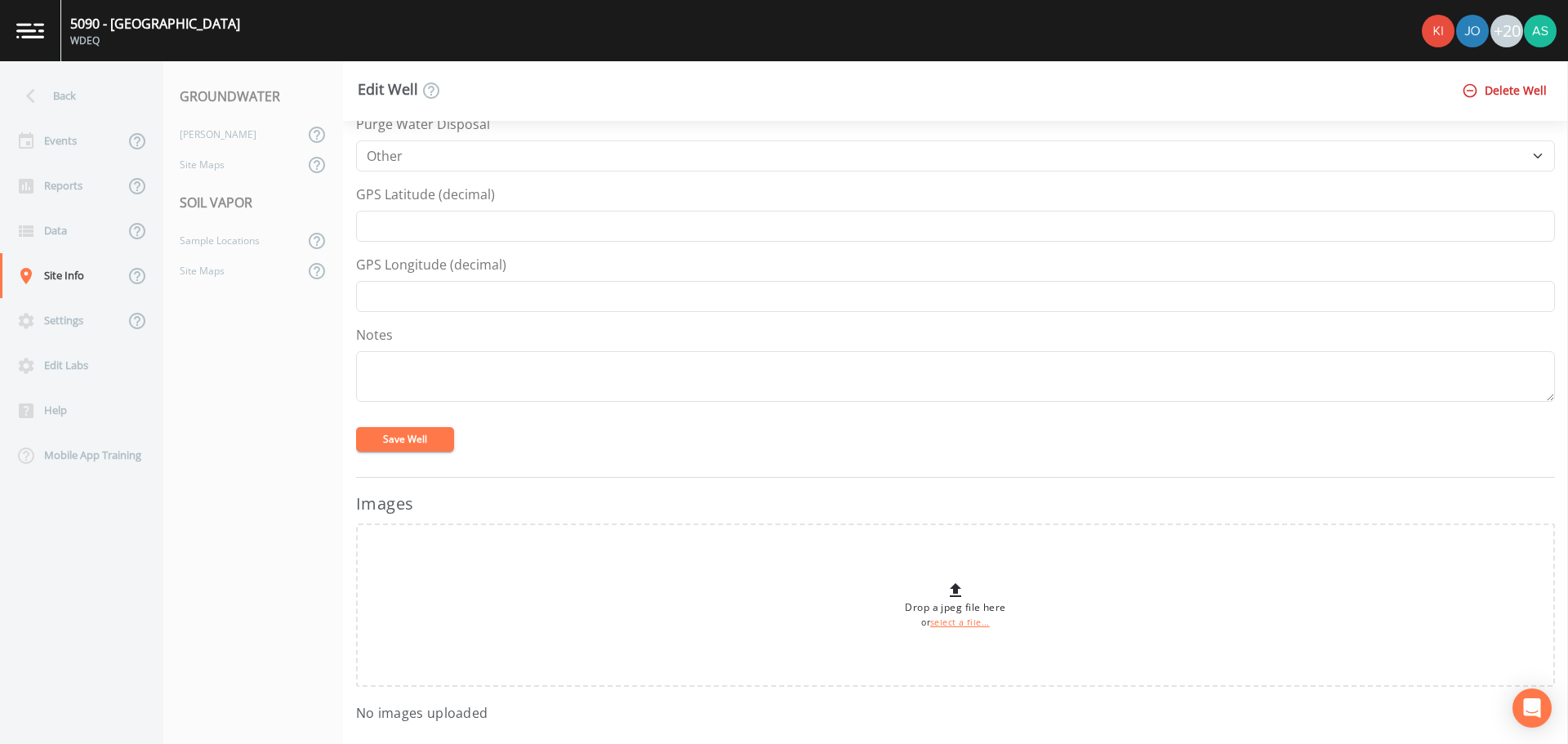
scroll to position [572, 0]
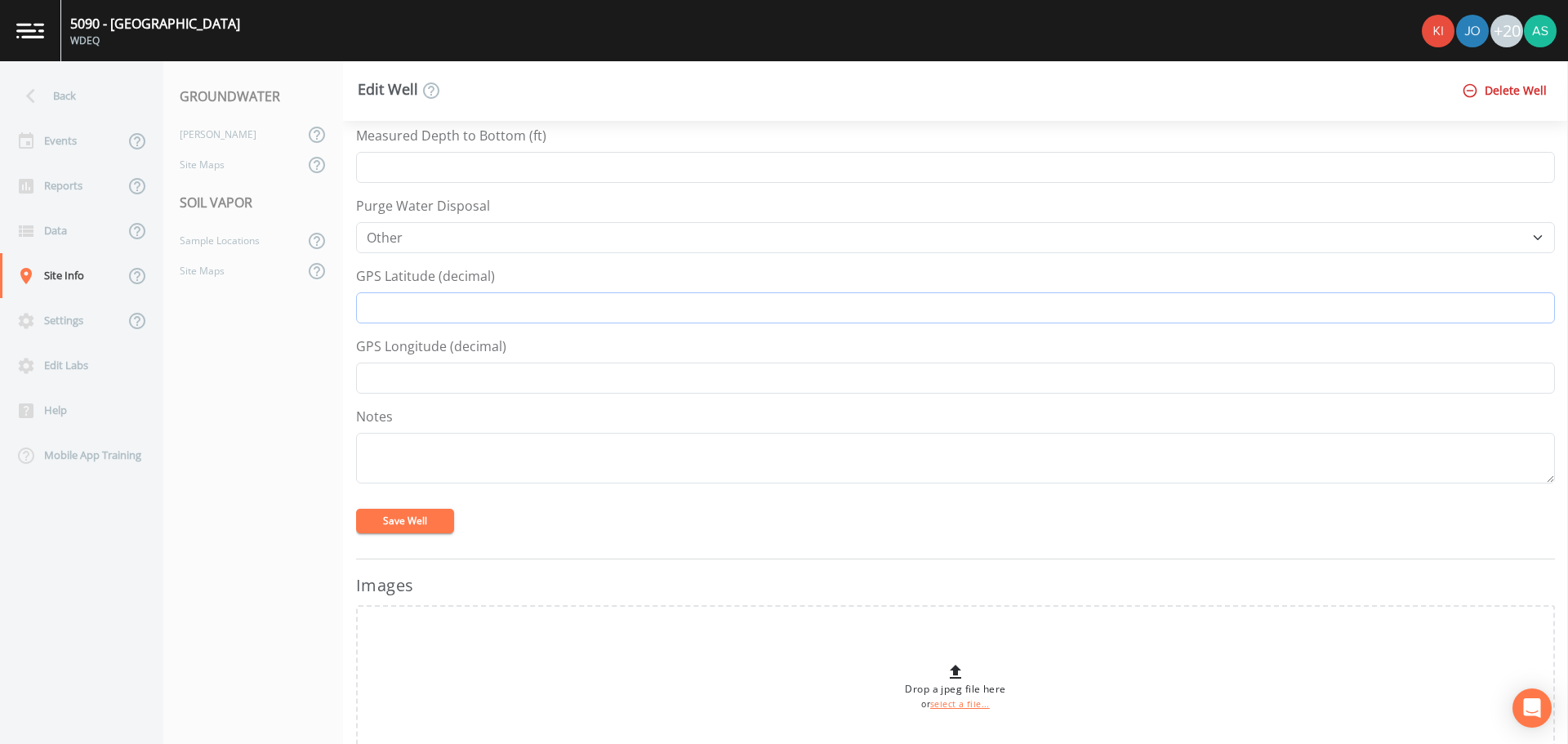
click at [546, 295] on input "GPS Latitude (decimal)" at bounding box center [955, 308] width 1199 height 31
paste input "42.07393968"
type input "42.07393968"
click at [526, 385] on input "GPS Longitude (decimal)" at bounding box center [955, 378] width 1199 height 31
paste input "-104.9643457"
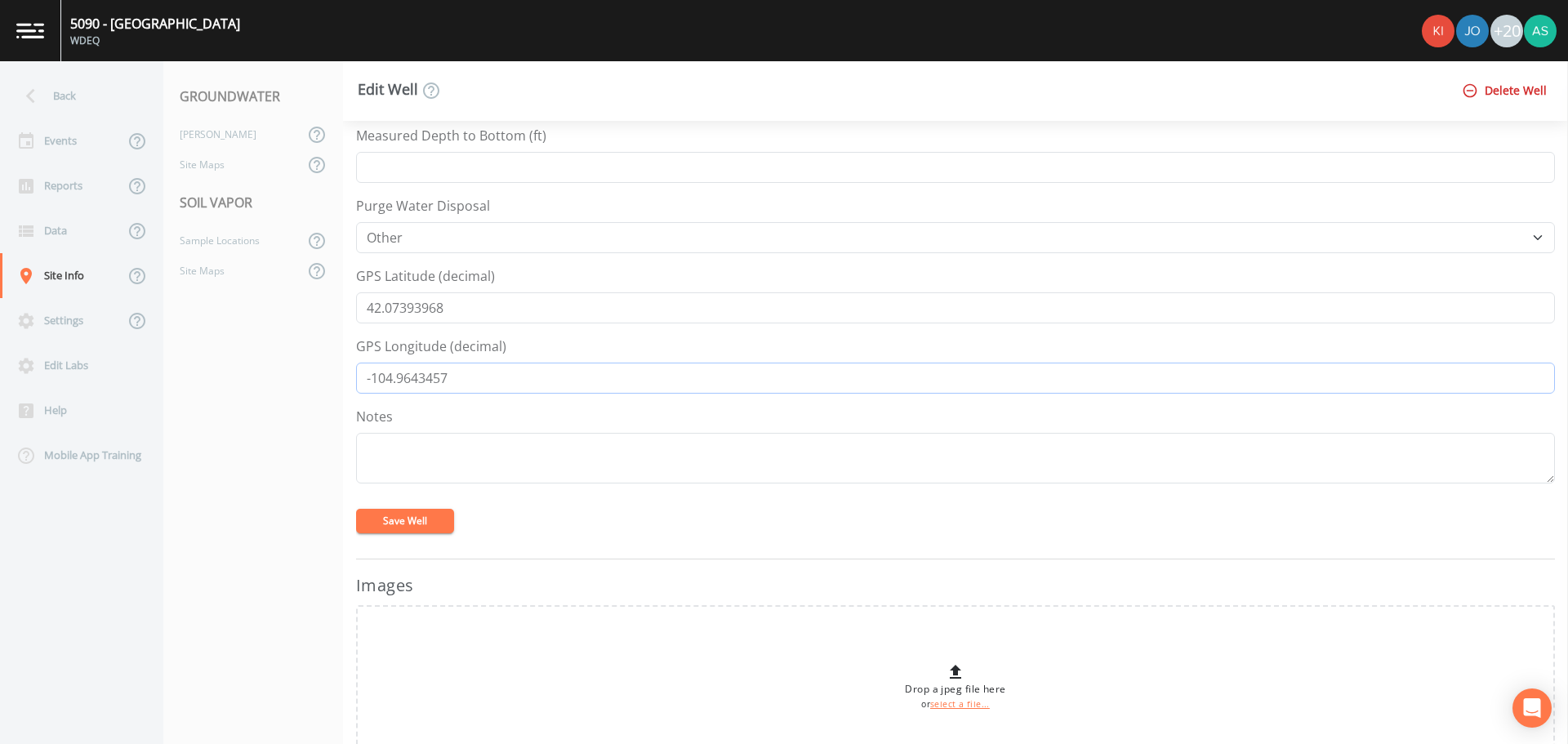
type input "-104.9643457"
click at [424, 533] on button "Save Well" at bounding box center [405, 520] width 98 height 24
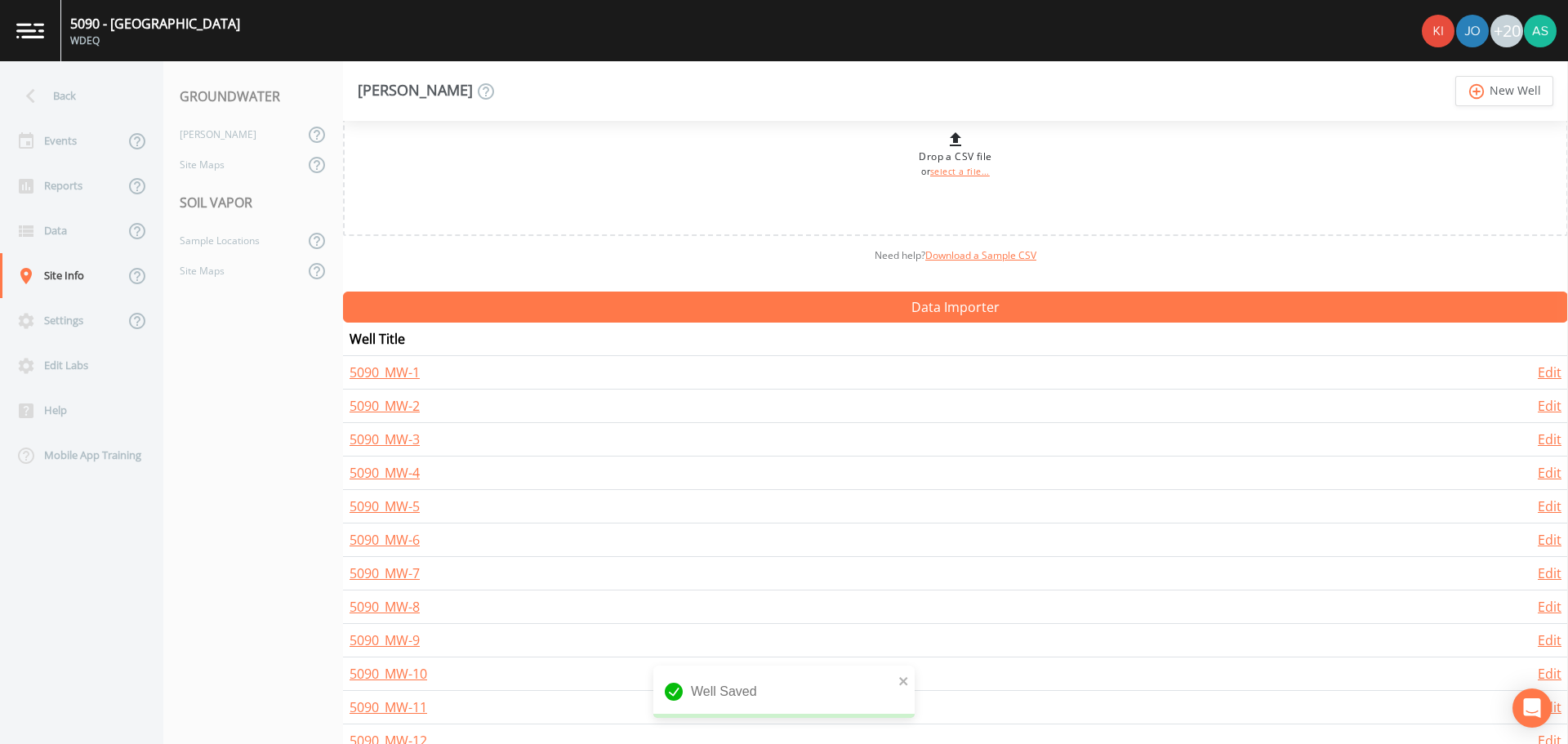
scroll to position [157, 0]
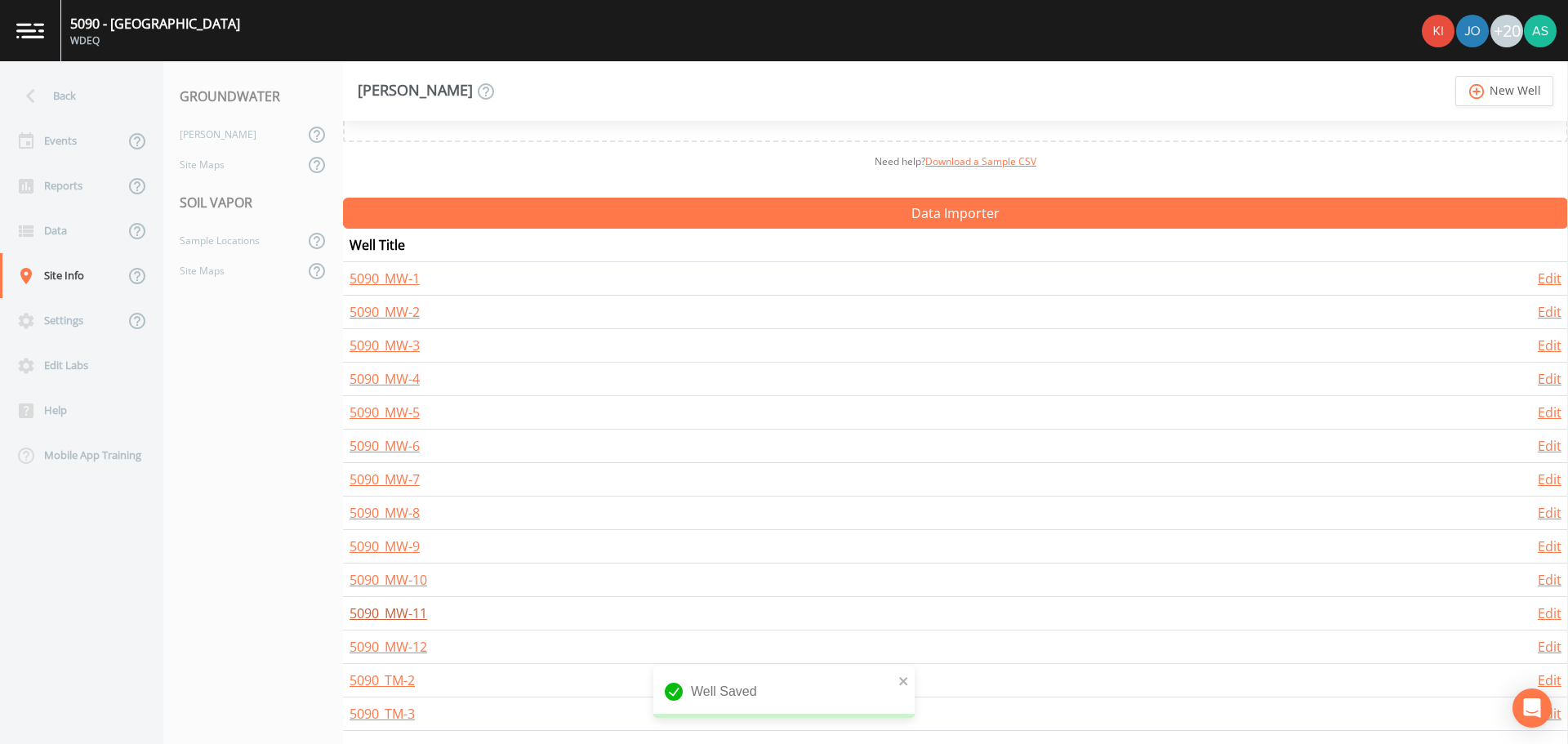
click at [410, 617] on link "5090_MW-11" at bounding box center [388, 614] width 78 height 18
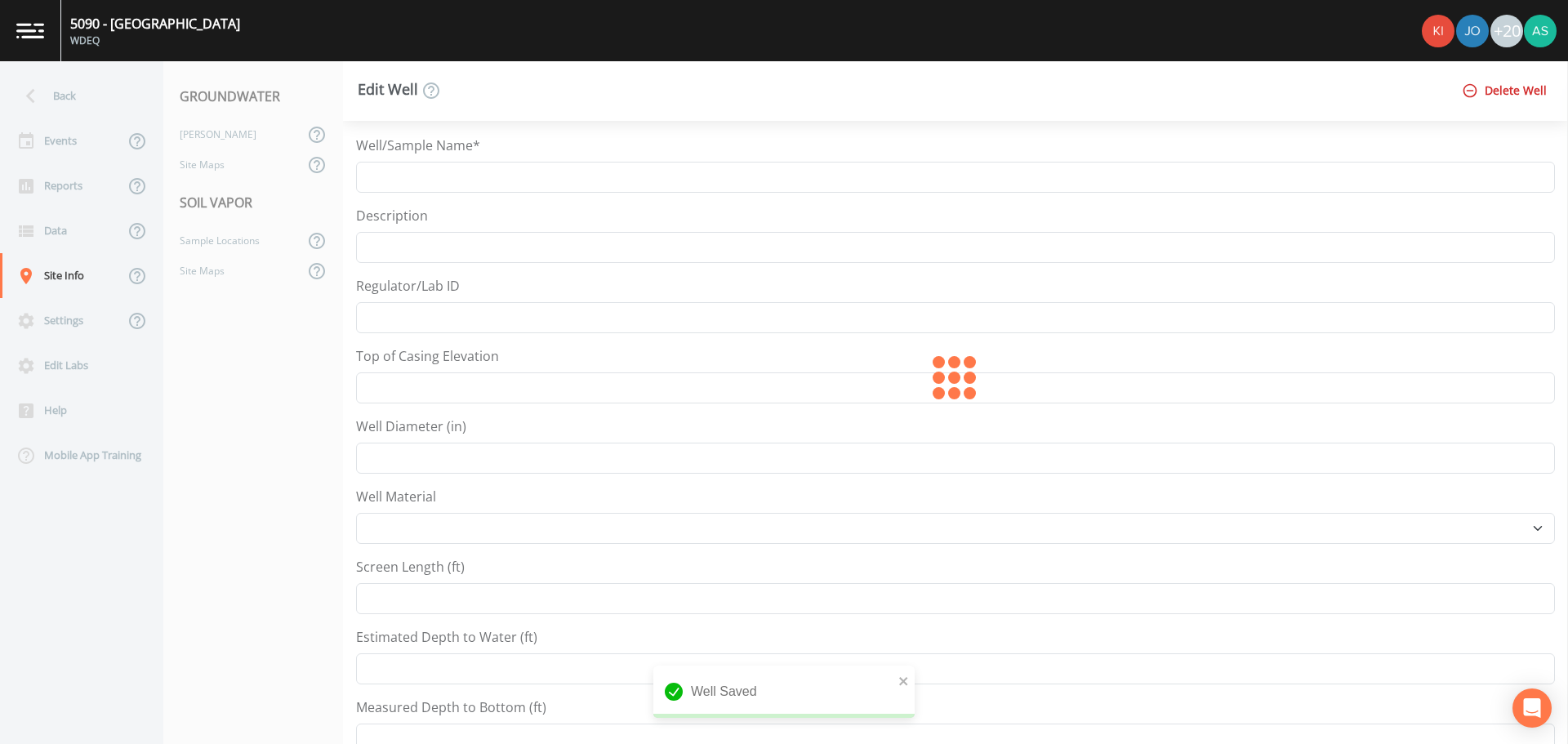
type input "5090_MW-11"
type input "42.073882"
type input "-104.96434"
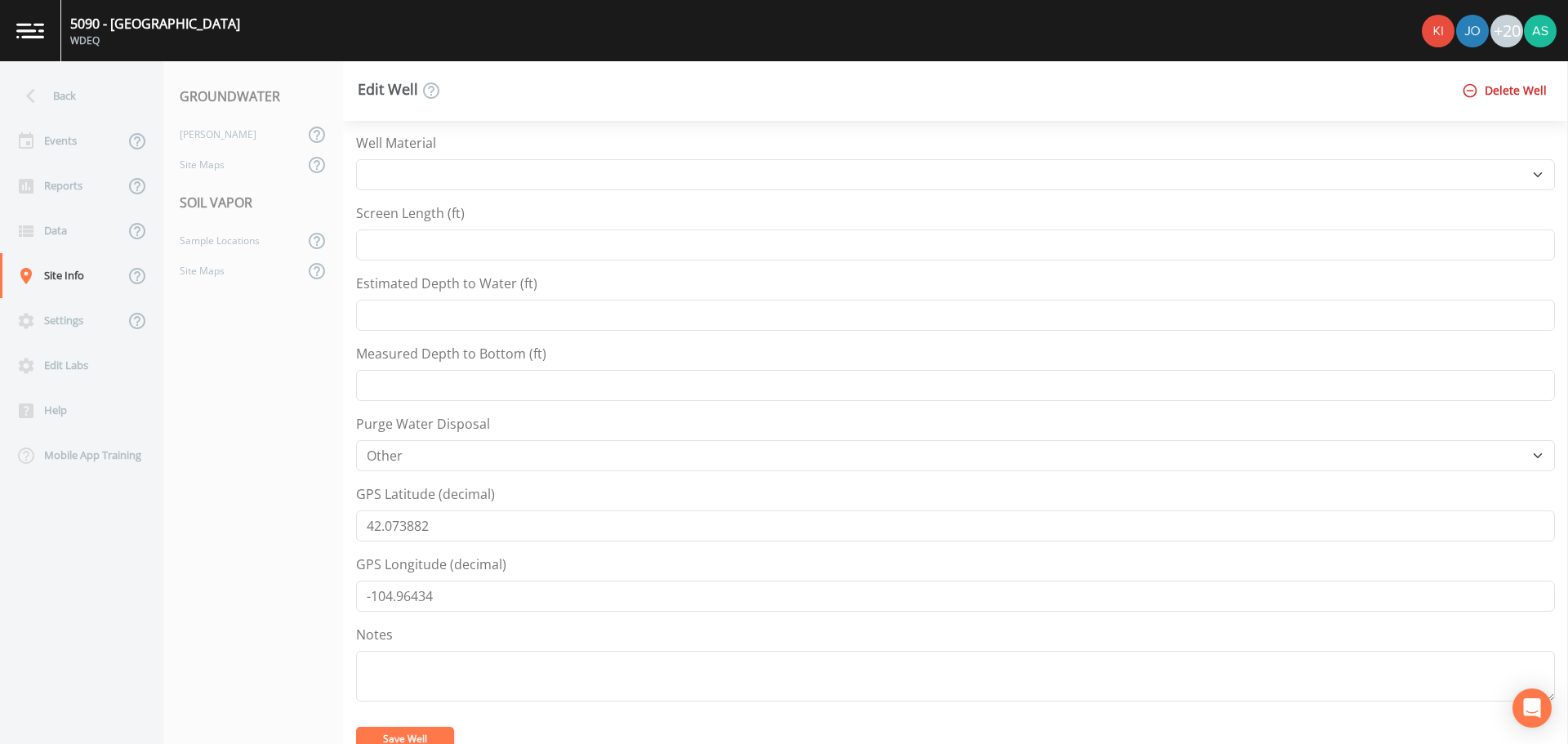
scroll to position [409, 0]
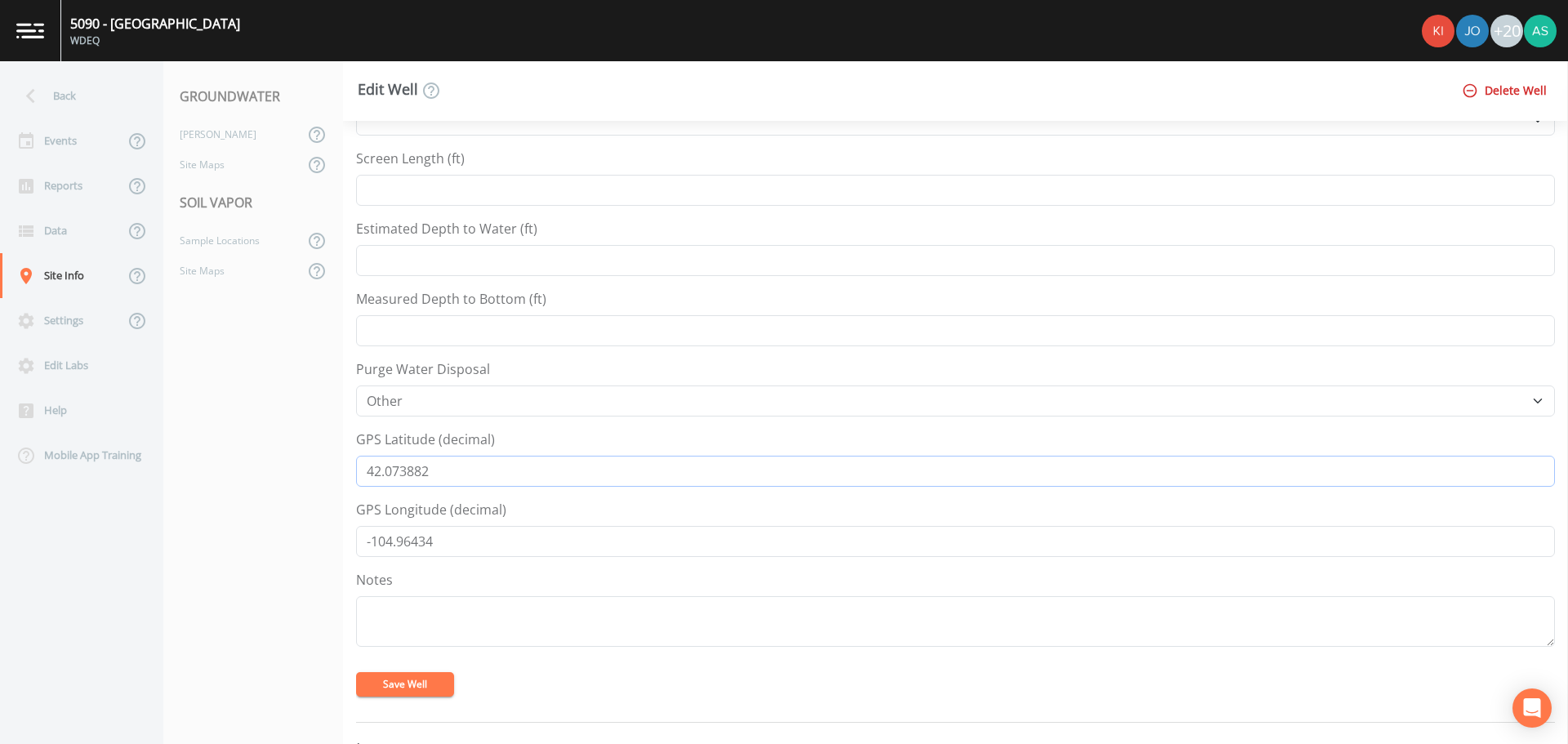
drag, startPoint x: 489, startPoint y: 471, endPoint x: 320, endPoint y: 481, distance: 169.3
click at [320, 481] on div "Back Events Reports Data Site Info Settings Edit Labs Help Mobile App Training …" at bounding box center [784, 403] width 1568 height 683
paste input "406061"
type input "42.07406061"
drag, startPoint x: 449, startPoint y: 547, endPoint x: 334, endPoint y: 550, distance: 115.0
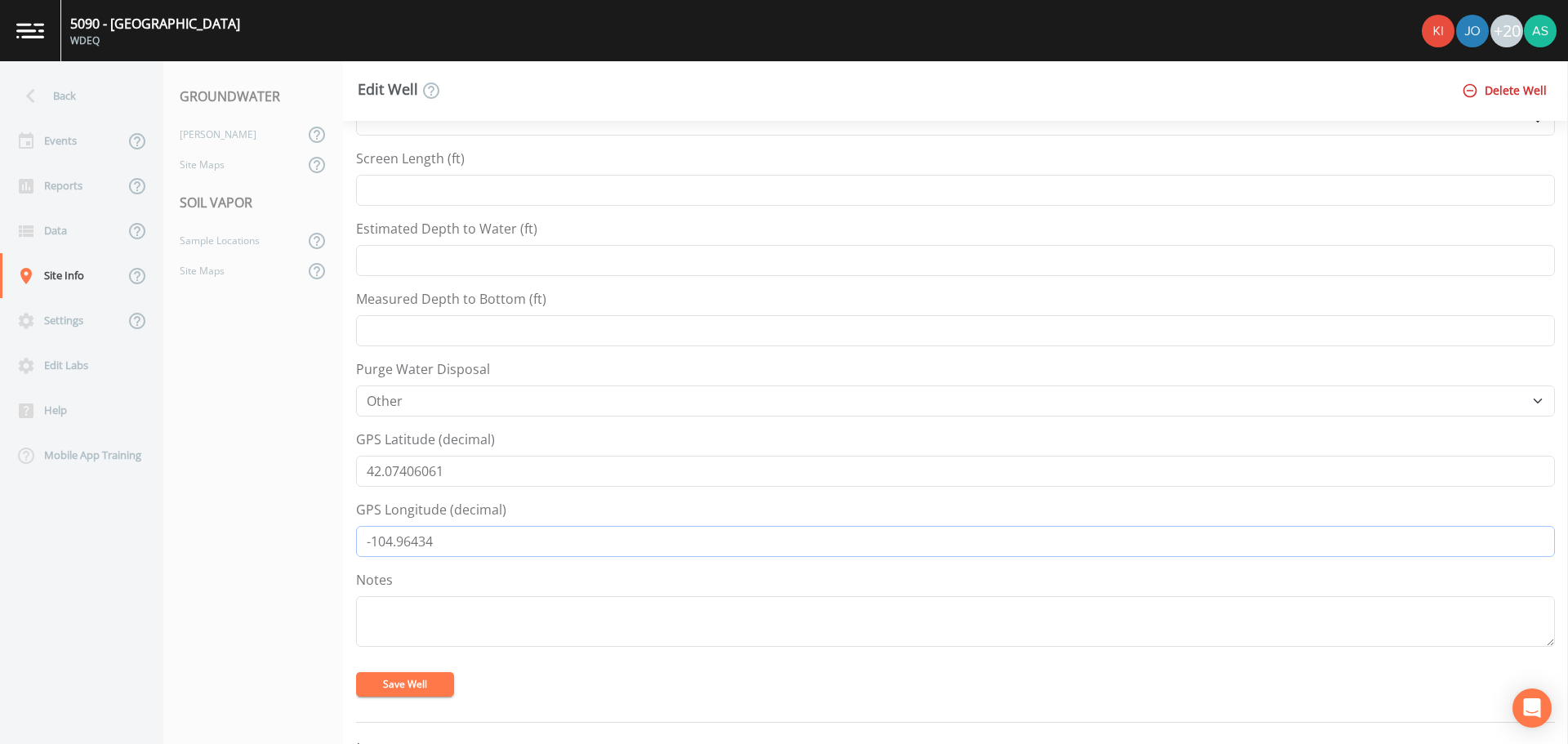
click at [334, 550] on div "Back Events Reports Data Site Info Settings Edit Labs Help Mobile App Training …" at bounding box center [784, 403] width 1568 height 683
paste input "1947"
type input "-104.9641947"
click at [420, 678] on button "Save Well" at bounding box center [405, 684] width 98 height 24
